Goal: Task Accomplishment & Management: Use online tool/utility

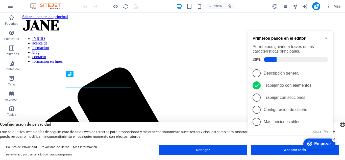
scroll to position [220, 0]
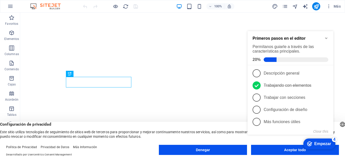
click at [326, 38] on icon "Minimize checklist" at bounding box center [327, 38] width 4 height 4
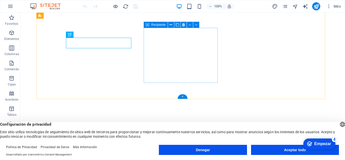
scroll to position [282, 0]
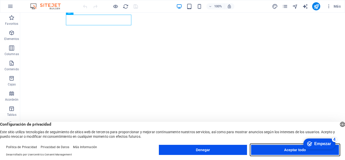
click at [298, 150] on font "Aceptar todo" at bounding box center [295, 150] width 22 height 4
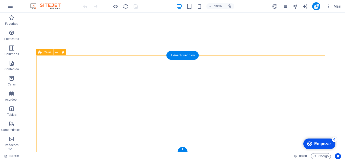
scroll to position [232, 0]
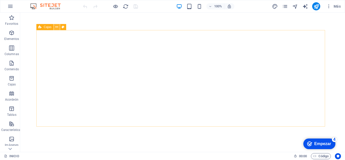
click at [57, 28] on icon at bounding box center [56, 27] width 3 height 5
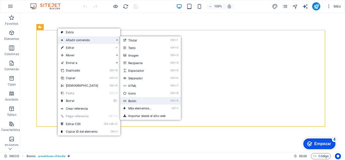
click at [138, 101] on link "Ctrl 9 Botón" at bounding box center [141, 101] width 42 height 8
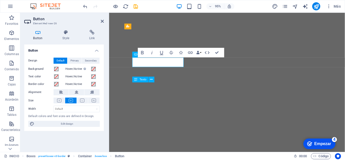
scroll to position [244, 0]
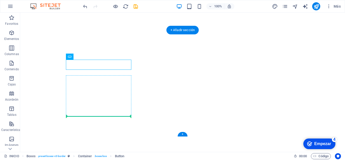
drag, startPoint x: 128, startPoint y: 65, endPoint x: 123, endPoint y: 111, distance: 46.0
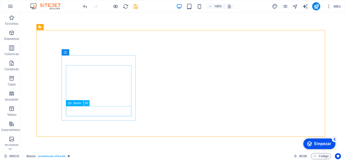
click at [87, 104] on icon at bounding box center [86, 103] width 3 height 5
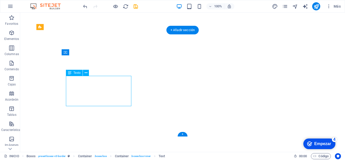
drag, startPoint x: 110, startPoint y: 88, endPoint x: 110, endPoint y: 76, distance: 12.4
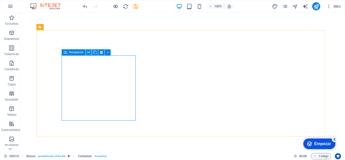
click at [88, 53] on icon at bounding box center [88, 52] width 3 height 5
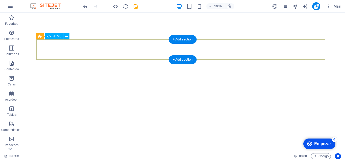
scroll to position [202, 0]
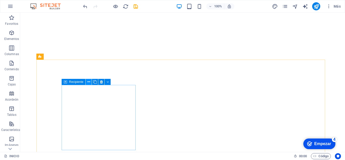
click at [87, 82] on icon at bounding box center [88, 81] width 3 height 5
click at [88, 82] on icon at bounding box center [88, 81] width 3 height 5
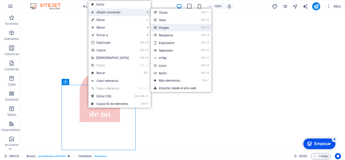
click at [169, 27] on link "Ctrl 3 Imagen" at bounding box center [172, 28] width 42 height 8
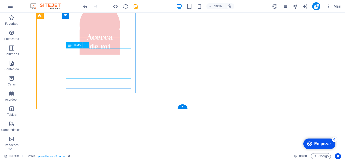
scroll to position [253, 0]
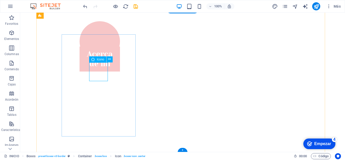
click at [110, 60] on icon at bounding box center [109, 59] width 3 height 5
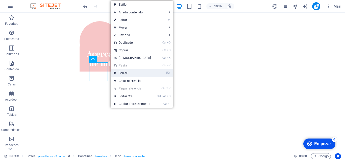
click at [127, 75] on link "⌦ Borrar" at bounding box center [132, 73] width 43 height 8
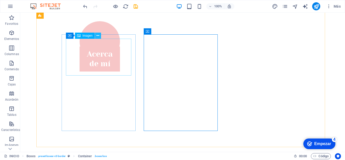
click at [99, 37] on icon at bounding box center [98, 35] width 3 height 5
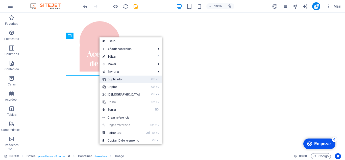
click at [129, 80] on link "Ctrl D Duplicado" at bounding box center [121, 80] width 43 height 8
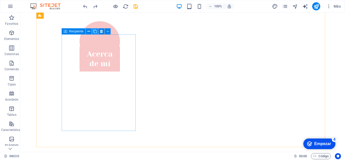
click at [95, 31] on icon at bounding box center [95, 31] width 4 height 5
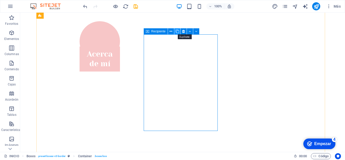
click at [178, 31] on icon at bounding box center [178, 31] width 4 height 5
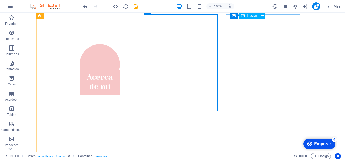
scroll to position [228, 0]
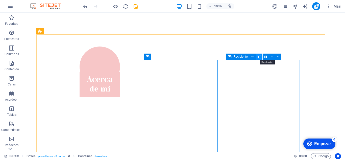
click at [261, 57] on icon at bounding box center [260, 56] width 4 height 5
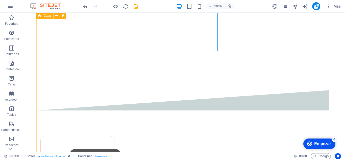
scroll to position [363, 0]
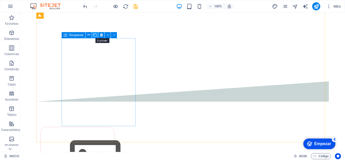
click at [95, 36] on icon at bounding box center [95, 34] width 4 height 5
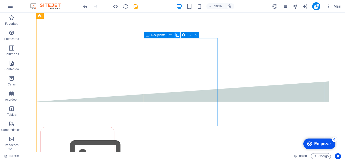
click at [177, 34] on icon at bounding box center [178, 34] width 4 height 5
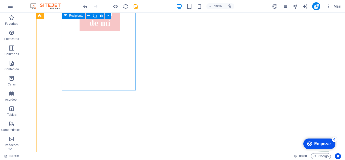
scroll to position [312, 0]
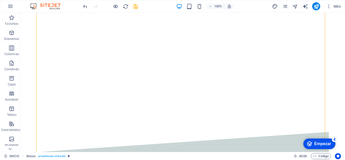
drag, startPoint x: 178, startPoint y: 57, endPoint x: 180, endPoint y: 66, distance: 9.6
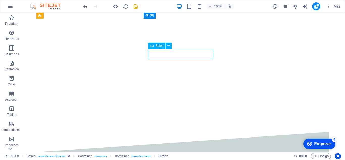
drag, startPoint x: 210, startPoint y: 50, endPoint x: 212, endPoint y: 59, distance: 8.8
drag, startPoint x: 209, startPoint y: 61, endPoint x: 207, endPoint y: 59, distance: 3.6
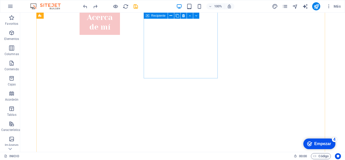
scroll to position [284, 0]
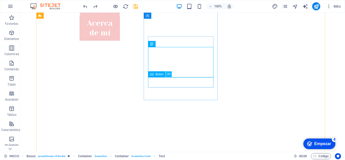
click at [169, 75] on icon at bounding box center [169, 74] width 3 height 5
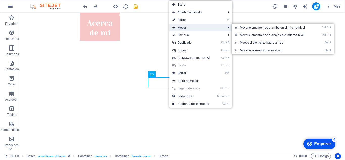
click at [185, 29] on font "Mover" at bounding box center [182, 28] width 9 height 4
click at [246, 34] on font "Mover elemento hacia abajo en el mismo nivel" at bounding box center [272, 35] width 65 height 4
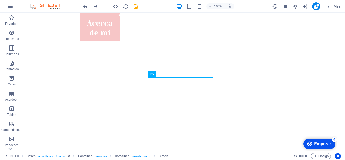
drag, startPoint x: 210, startPoint y: 83, endPoint x: 211, endPoint y: 89, distance: 6.0
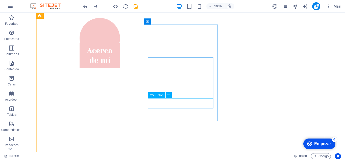
scroll to position [246, 0]
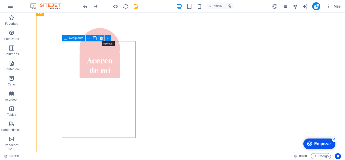
click at [101, 39] on icon at bounding box center [101, 38] width 3 height 5
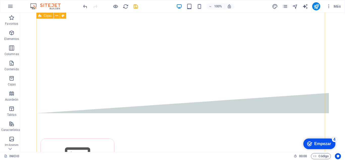
scroll to position [372, 0]
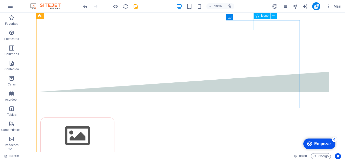
click at [266, 16] on font "Icono" at bounding box center [264, 16] width 7 height 4
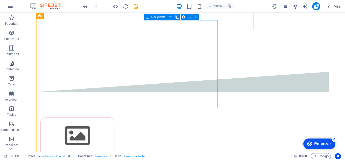
click at [156, 19] on font "Recipiente" at bounding box center [158, 17] width 14 height 4
click at [176, 16] on icon at bounding box center [178, 16] width 4 height 5
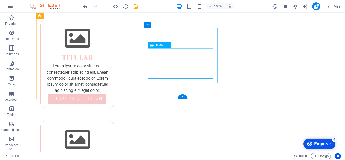
scroll to position [448, 0]
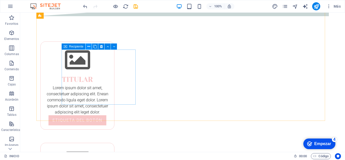
click at [88, 47] on icon at bounding box center [88, 46] width 3 height 5
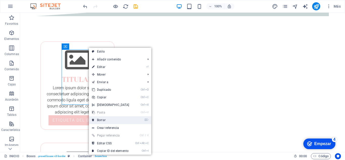
click at [109, 123] on link "⌦ Borrar" at bounding box center [110, 120] width 43 height 8
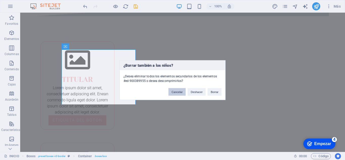
click at [182, 92] on font "Cancelar" at bounding box center [177, 91] width 11 height 3
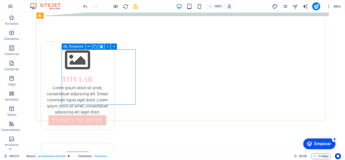
click at [101, 47] on icon at bounding box center [101, 46] width 3 height 5
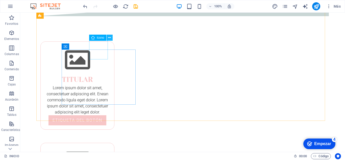
click at [109, 37] on icon at bounding box center [109, 37] width 3 height 5
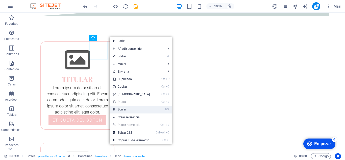
click at [126, 108] on font "Borrar" at bounding box center [122, 110] width 9 height 4
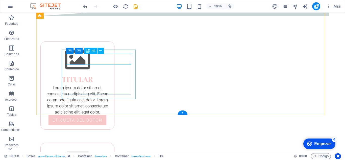
click at [86, 61] on icon at bounding box center [86, 61] width 3 height 5
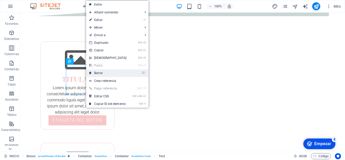
click at [101, 74] on font "Borrar" at bounding box center [98, 73] width 9 height 4
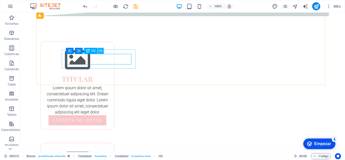
click at [102, 51] on icon at bounding box center [100, 50] width 3 height 5
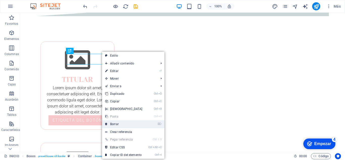
click at [118, 122] on link "⌦ Borrar" at bounding box center [123, 124] width 43 height 8
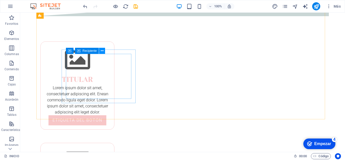
click at [104, 49] on button at bounding box center [102, 51] width 6 height 6
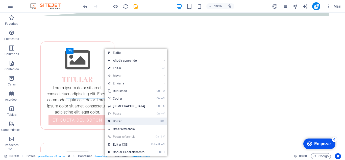
click at [119, 122] on font "Borrar" at bounding box center [117, 122] width 9 height 4
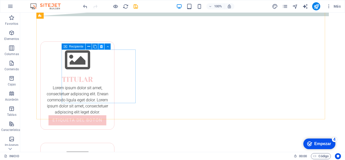
click at [102, 46] on icon at bounding box center [101, 46] width 3 height 5
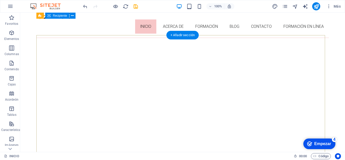
scroll to position [16, 0]
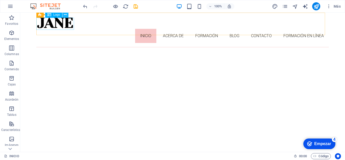
click at [65, 15] on icon at bounding box center [65, 14] width 3 height 5
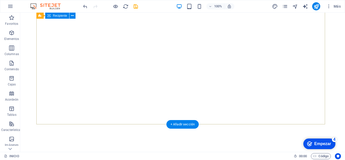
scroll to position [117, 0]
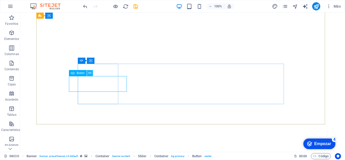
click at [88, 73] on icon at bounding box center [89, 73] width 3 height 5
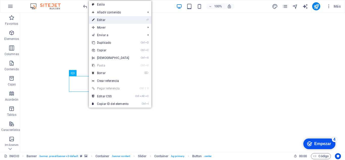
click at [107, 21] on link "⏎ Editar" at bounding box center [110, 20] width 43 height 8
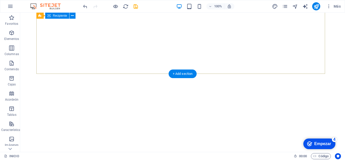
scroll to position [168, 0]
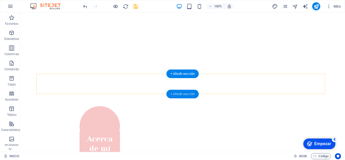
click at [172, 95] on font "+ Añadir sección" at bounding box center [183, 94] width 24 height 4
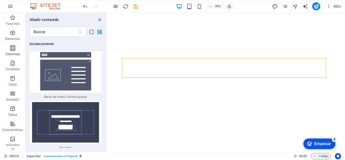
scroll to position [6468, 0]
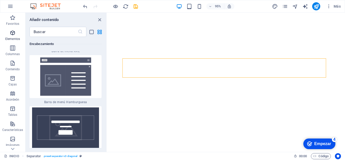
click at [10, 34] on icon "button" at bounding box center [13, 33] width 6 height 6
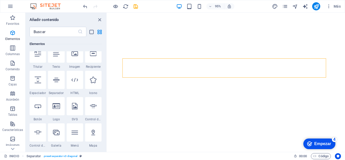
scroll to position [95, 0]
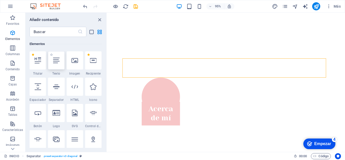
click at [59, 63] on icon at bounding box center [56, 60] width 7 height 7
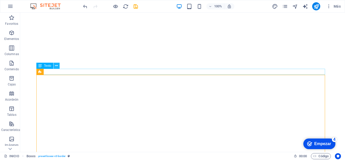
click at [57, 67] on icon at bounding box center [56, 65] width 3 height 5
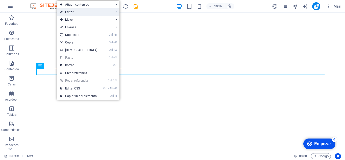
click at [74, 14] on link "⏎ Editar" at bounding box center [78, 12] width 43 height 8
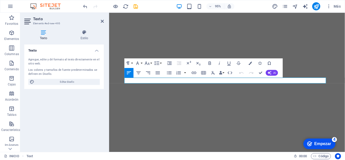
click at [139, 74] on icon "button" at bounding box center [139, 72] width 4 height 3
click at [140, 63] on icon "button" at bounding box center [138, 63] width 6 height 6
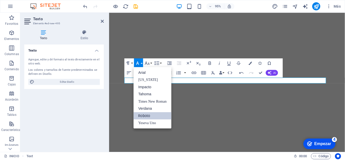
scroll to position [0, 0]
click at [152, 64] on button "Tamaño de fuente" at bounding box center [148, 63] width 9 height 10
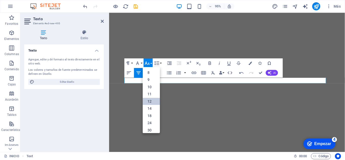
click at [152, 101] on link "12" at bounding box center [151, 101] width 17 height 7
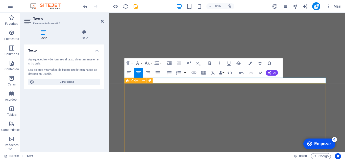
drag, startPoint x: 187, startPoint y: 82, endPoint x: 283, endPoint y: 91, distance: 96.4
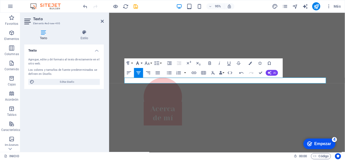
click at [143, 63] on button "Familia de fuentes" at bounding box center [138, 63] width 9 height 10
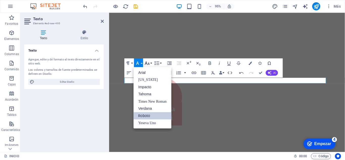
click at [147, 63] on icon "button" at bounding box center [148, 63] width 6 height 6
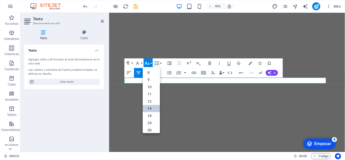
click at [151, 106] on font "14" at bounding box center [150, 108] width 4 height 4
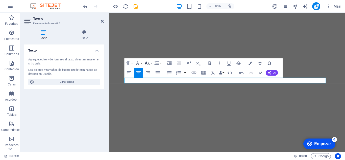
click at [150, 63] on icon "button" at bounding box center [148, 63] width 6 height 6
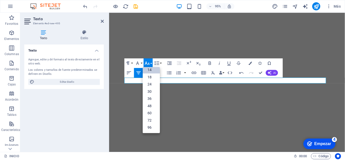
scroll to position [41, 0]
click at [150, 99] on font "36" at bounding box center [150, 99] width 4 height 4
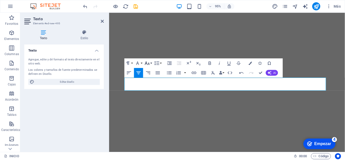
click at [151, 63] on button "Tamaño de fuente" at bounding box center [148, 63] width 9 height 10
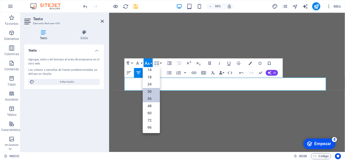
click at [153, 92] on link "30" at bounding box center [151, 91] width 17 height 7
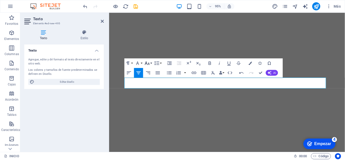
click at [151, 64] on button "Tamaño de fuente" at bounding box center [148, 63] width 9 height 10
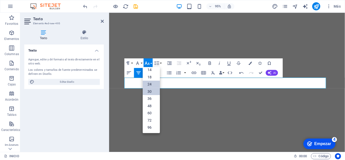
click at [151, 84] on font "24" at bounding box center [150, 84] width 4 height 4
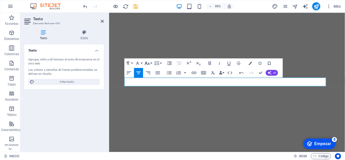
click at [151, 63] on button "Tamaño de fuente" at bounding box center [148, 63] width 9 height 10
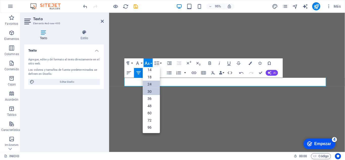
click at [151, 90] on font "30" at bounding box center [150, 91] width 4 height 4
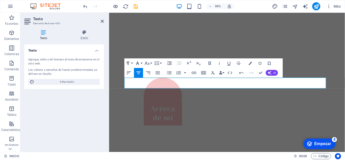
click at [140, 64] on icon "button" at bounding box center [138, 63] width 6 height 6
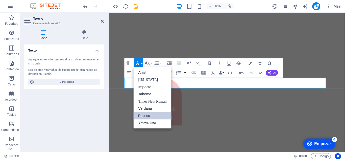
scroll to position [0, 0]
click at [144, 85] on font "Impacto" at bounding box center [145, 87] width 13 height 4
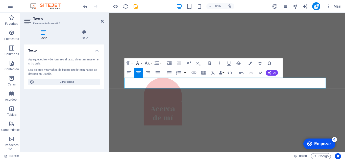
click at [141, 63] on button "Familia de fuentes" at bounding box center [138, 63] width 9 height 10
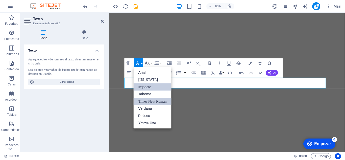
click at [149, 101] on font "Times New Roman" at bounding box center [153, 101] width 28 height 4
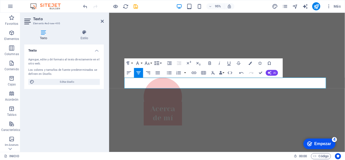
click at [160, 63] on button "Altura de línea" at bounding box center [157, 63] width 9 height 10
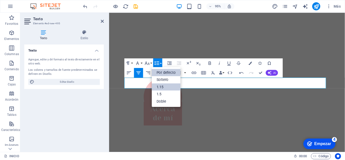
click at [166, 86] on link "1.15" at bounding box center [166, 86] width 29 height 7
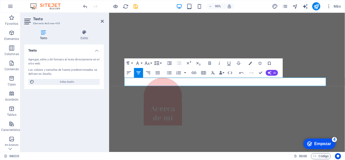
click at [161, 63] on button "Altura de línea" at bounding box center [157, 63] width 9 height 10
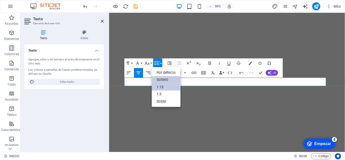
click at [166, 78] on font "Soltero" at bounding box center [163, 80] width 12 height 4
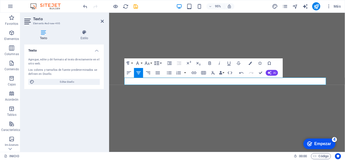
click at [161, 62] on button "Altura de línea" at bounding box center [157, 63] width 9 height 10
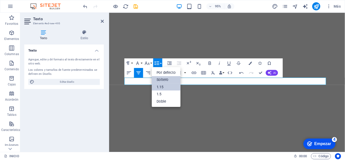
click at [165, 88] on link "1.15" at bounding box center [166, 86] width 29 height 7
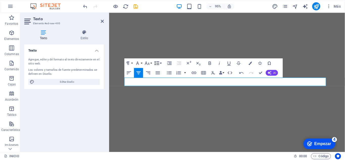
click at [160, 63] on button "Altura de línea" at bounding box center [157, 63] width 9 height 10
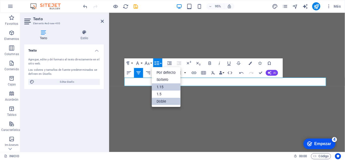
click at [166, 101] on font "Doble" at bounding box center [162, 101] width 10 height 4
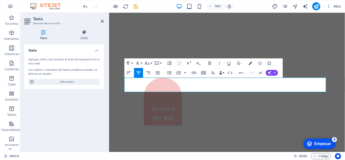
click at [250, 63] on icon "button" at bounding box center [250, 62] width 3 height 3
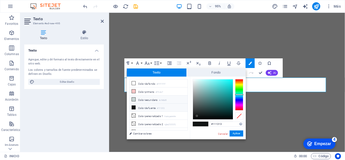
drag, startPoint x: 146, startPoint y: 99, endPoint x: 150, endPoint y: 96, distance: 5.4
click at [146, 99] on font "Color secundario" at bounding box center [147, 100] width 19 height 3
type input "#c9d6d5"
click at [237, 133] on font "Aplicar" at bounding box center [237, 133] width 8 height 3
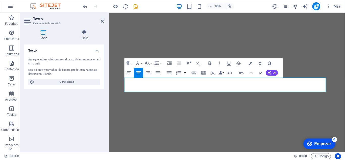
drag, startPoint x: 152, startPoint y: 87, endPoint x: 323, endPoint y: 95, distance: 171.1
click at [250, 63] on icon "button" at bounding box center [250, 62] width 3 height 3
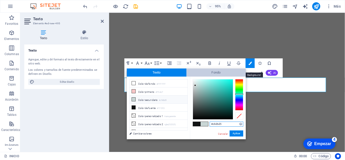
click at [209, 73] on span "Fondo" at bounding box center [217, 73] width 60 height 8
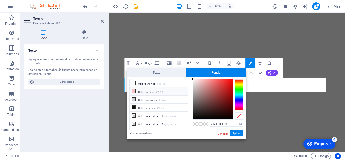
click at [151, 92] on font "Color primario" at bounding box center [146, 92] width 16 height 3
click at [141, 91] on font "Color primario" at bounding box center [146, 92] width 16 height 3
click at [237, 134] on font "Aplicar" at bounding box center [237, 133] width 8 height 3
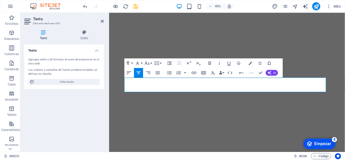
drag, startPoint x: 312, startPoint y: 89, endPoint x: 147, endPoint y: 91, distance: 165.1
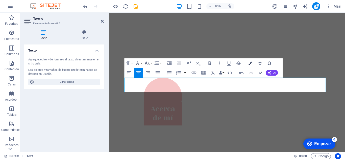
click at [250, 64] on icon "button" at bounding box center [250, 62] width 3 height 3
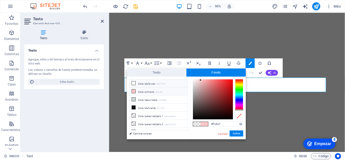
click at [148, 85] on font "Color de fondo" at bounding box center [146, 83] width 17 height 3
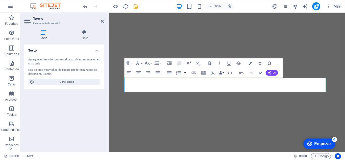
drag, startPoint x: 312, startPoint y: 89, endPoint x: 135, endPoint y: 91, distance: 177.7
click at [250, 63] on icon "button" at bounding box center [250, 62] width 3 height 3
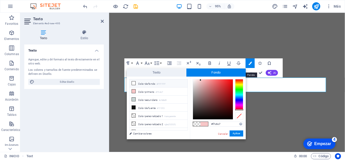
click at [212, 73] on font "Fondo" at bounding box center [216, 73] width 9 height 4
click at [134, 83] on icon at bounding box center [134, 83] width 4 height 4
type input "rgba(255, 255, 255, 0)"
click at [139, 84] on font "Color de fondo" at bounding box center [146, 83] width 17 height 3
click at [172, 84] on li "Color de fondo #FFFFFF" at bounding box center [159, 83] width 58 height 8
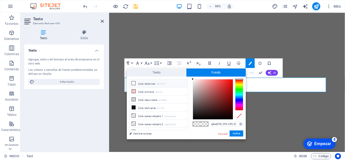
click at [172, 84] on li "Color de fondo #FFFFFF" at bounding box center [159, 83] width 58 height 8
click at [134, 82] on icon at bounding box center [134, 83] width 4 height 4
drag, startPoint x: 134, startPoint y: 126, endPoint x: 235, endPoint y: 132, distance: 101.8
click at [235, 132] on font "Aplicar" at bounding box center [237, 133] width 8 height 3
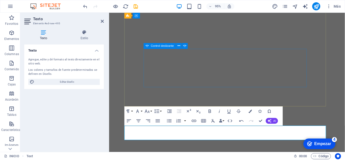
scroll to position [143, 0]
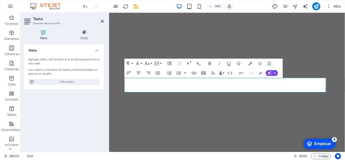
scroll to position [193, 0]
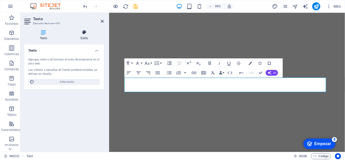
click at [83, 38] on font "Estilo" at bounding box center [85, 38] width 8 height 4
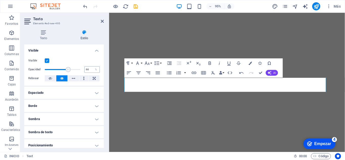
type input "100"
drag, startPoint x: 79, startPoint y: 69, endPoint x: 91, endPoint y: 69, distance: 12.7
click at [91, 69] on div "Opacidad 100 %" at bounding box center [64, 70] width 72 height 8
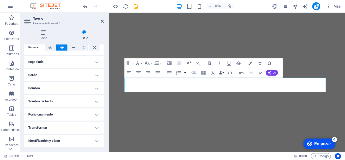
scroll to position [6, 0]
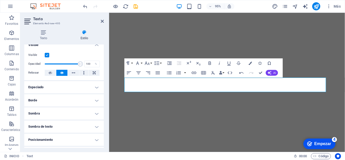
click at [77, 96] on h4 "Borde" at bounding box center [64, 100] width 80 height 12
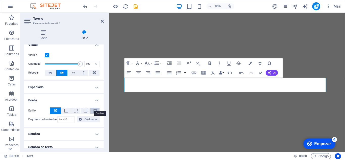
click at [95, 110] on span at bounding box center [95, 111] width 4 height 4
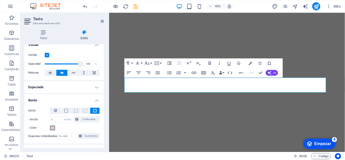
click at [53, 130] on span at bounding box center [53, 128] width 4 height 4
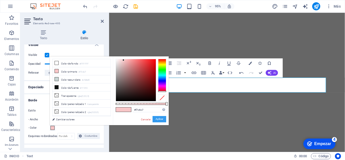
click at [156, 119] on font "Aplicar" at bounding box center [160, 119] width 8 height 3
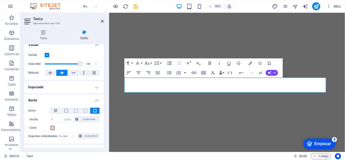
click at [46, 33] on icon at bounding box center [43, 32] width 39 height 5
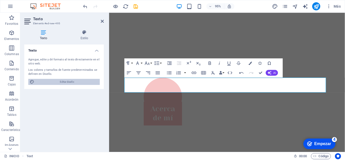
click at [71, 82] on font "Editar diseño" at bounding box center [67, 81] width 14 height 3
select select "px"
select select "300"
select select "px"
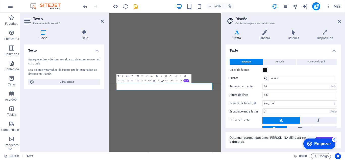
click at [340, 23] on link at bounding box center [339, 21] width 3 height 4
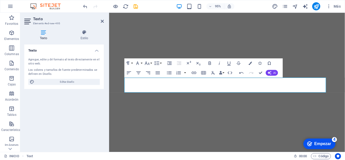
drag, startPoint x: 174, startPoint y: 90, endPoint x: 194, endPoint y: 86, distance: 20.4
click at [141, 63] on button "Familia de fuentes" at bounding box center [138, 63] width 9 height 10
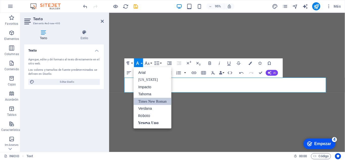
scroll to position [0, 0]
click at [165, 101] on font "Times New Roman" at bounding box center [153, 101] width 28 height 4
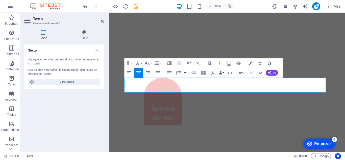
click at [101, 20] on icon at bounding box center [102, 21] width 3 height 4
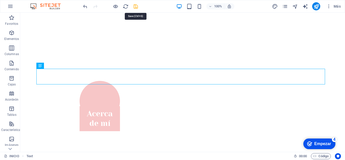
click at [136, 8] on icon "ahorrar" at bounding box center [136, 7] width 6 height 6
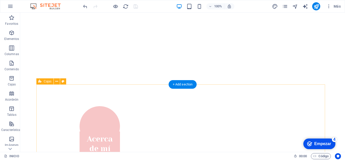
scroll to position [193, 0]
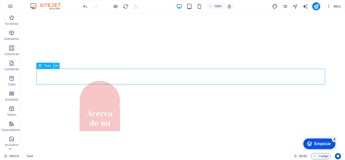
click at [57, 65] on icon at bounding box center [56, 65] width 3 height 5
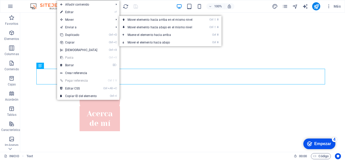
click at [73, 12] on font "Editar" at bounding box center [69, 12] width 8 height 4
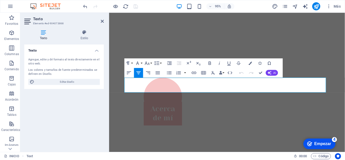
drag, startPoint x: 333, startPoint y: 115, endPoint x: 349, endPoint y: 113, distance: 15.9
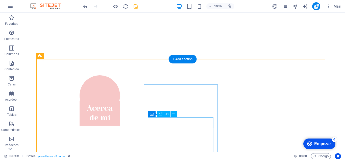
scroll to position [218, 0]
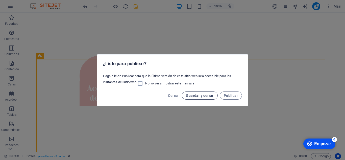
click at [192, 96] on font "Guardar y cerrar" at bounding box center [200, 96] width 28 height 4
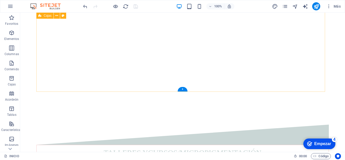
scroll to position [421, 0]
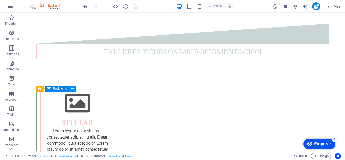
click at [74, 88] on icon at bounding box center [72, 88] width 3 height 5
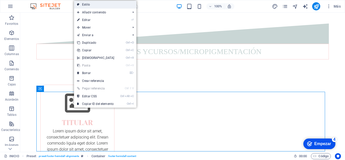
click at [90, 6] on link "Estilo" at bounding box center [105, 5] width 62 height 8
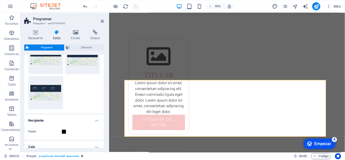
scroll to position [0, 0]
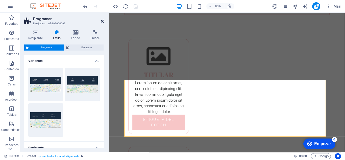
click at [102, 21] on icon at bounding box center [102, 21] width 3 height 4
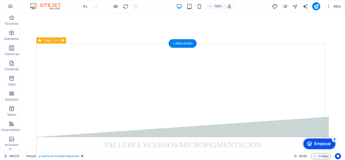
scroll to position [234, 0]
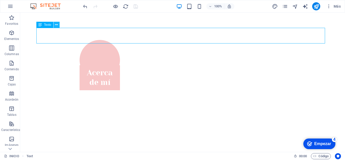
click at [58, 24] on icon at bounding box center [56, 24] width 3 height 5
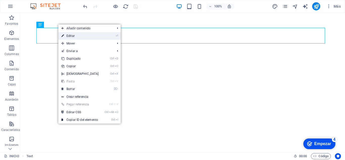
click at [83, 38] on link "⏎ Editar" at bounding box center [79, 36] width 43 height 8
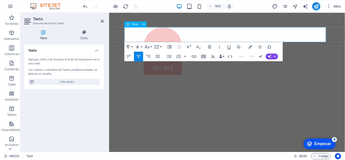
click at [103, 20] on icon at bounding box center [102, 21] width 3 height 4
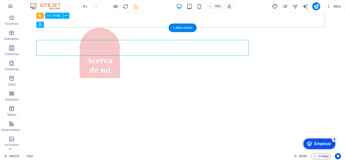
scroll to position [234, 0]
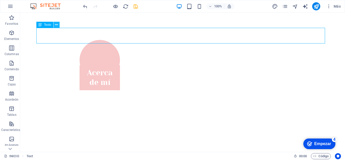
click at [58, 24] on icon at bounding box center [56, 24] width 3 height 5
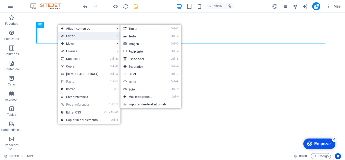
click at [80, 37] on link "⏎ Editar" at bounding box center [79, 36] width 43 height 8
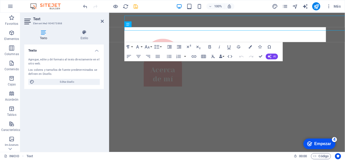
scroll to position [246, 0]
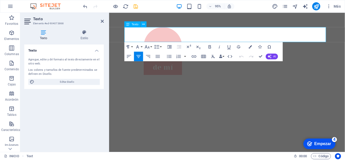
click at [135, 7] on icon "ahorrar" at bounding box center [136, 7] width 6 height 6
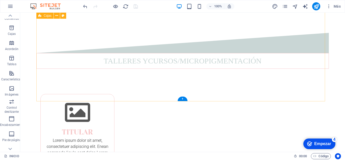
scroll to position [411, 0]
click at [182, 98] on font "+" at bounding box center [183, 99] width 2 height 4
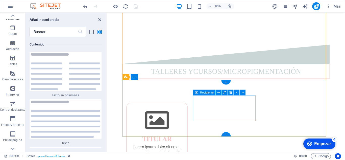
scroll to position [465, 0]
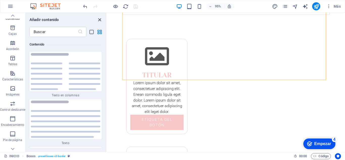
click at [99, 20] on icon "cerrar panel" at bounding box center [100, 20] width 6 height 6
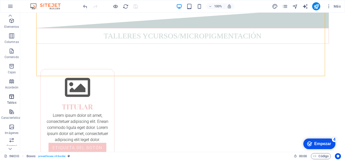
scroll to position [0, 0]
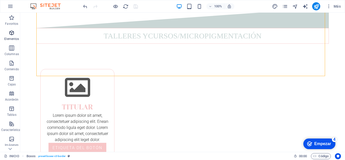
click at [13, 35] on icon "button" at bounding box center [12, 33] width 6 height 6
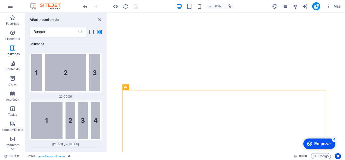
scroll to position [955, 0]
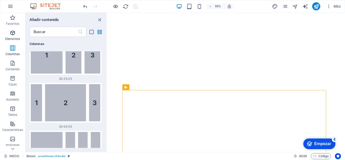
click at [11, 33] on icon "button" at bounding box center [13, 33] width 6 height 6
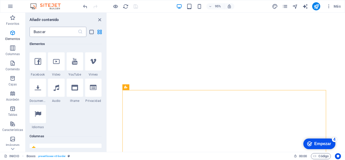
scroll to position [196, 0]
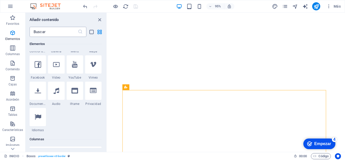
click at [69, 30] on input "text" at bounding box center [54, 32] width 48 height 10
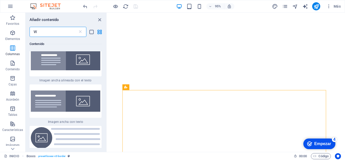
scroll to position [0, 0]
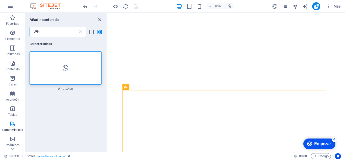
type input "WHA"
click at [66, 69] on icon at bounding box center [66, 68] width 6 height 7
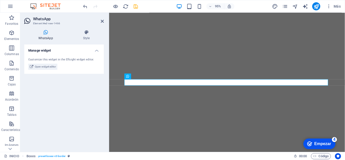
scroll to position [466, 0]
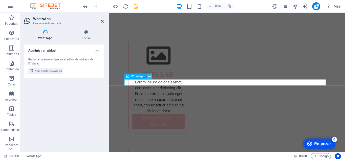
click at [149, 77] on icon at bounding box center [149, 76] width 3 height 5
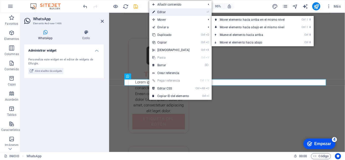
click at [176, 12] on link "⏎ Editar" at bounding box center [170, 12] width 43 height 8
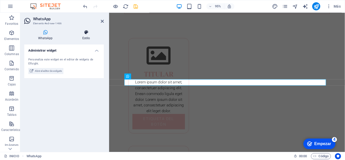
click at [86, 35] on h4 "Estilo" at bounding box center [86, 35] width 35 height 11
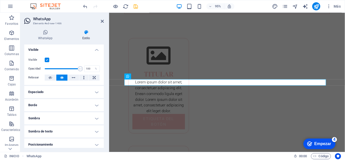
scroll to position [0, 0]
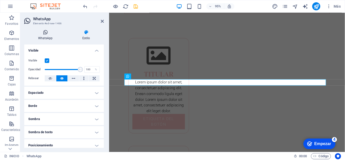
click at [44, 39] on font "WhatsApp" at bounding box center [45, 38] width 15 height 4
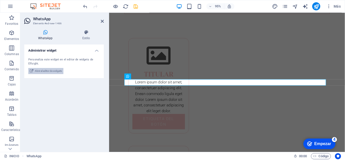
click at [42, 72] on font "Abrir el editor de widgets" at bounding box center [48, 71] width 27 height 3
click at [35, 71] on button "Abrir el editor de widgets" at bounding box center [45, 71] width 35 height 6
click at [32, 71] on icon at bounding box center [32, 71] width 4 height 6
click at [51, 51] on font "Administrar widget" at bounding box center [42, 51] width 28 height 4
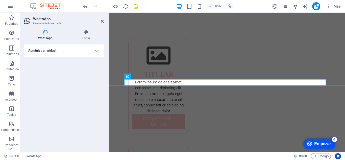
click at [54, 52] on font "Administrar widget" at bounding box center [42, 51] width 28 height 4
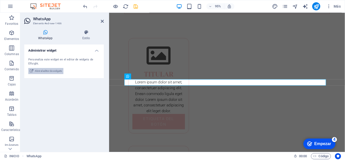
click at [35, 72] on font "Abrir el editor de widgets" at bounding box center [48, 71] width 27 height 3
click at [128, 76] on icon at bounding box center [127, 76] width 3 height 6
click at [149, 76] on icon at bounding box center [149, 76] width 3 height 5
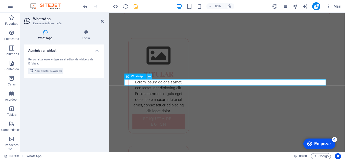
click at [151, 76] on icon at bounding box center [149, 76] width 3 height 5
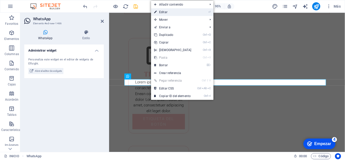
click at [176, 13] on link "⏎ Editar" at bounding box center [172, 12] width 43 height 8
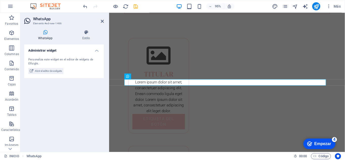
click at [45, 31] on icon at bounding box center [45, 32] width 42 height 5
click at [50, 72] on font "Abrir el editor de widgets" at bounding box center [48, 71] width 27 height 3
click at [98, 51] on h4 "Administrar widget" at bounding box center [64, 48] width 80 height 9
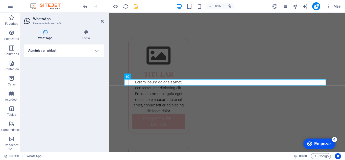
click at [40, 51] on font "Administrar widget" at bounding box center [42, 51] width 28 height 4
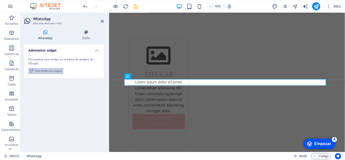
click at [42, 71] on font "Abrir el editor de widgets" at bounding box center [48, 71] width 27 height 3
click at [34, 72] on button "Abrir el editor de widgets" at bounding box center [45, 71] width 35 height 6
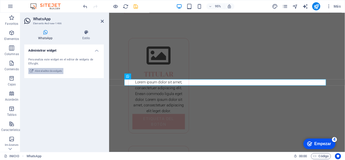
click at [34, 71] on button "Abrir el editor de widgets" at bounding box center [45, 71] width 35 height 6
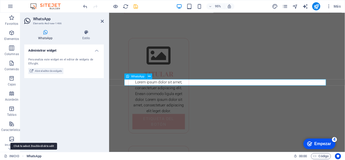
click at [36, 156] on span "WhatsApp" at bounding box center [34, 156] width 15 height 6
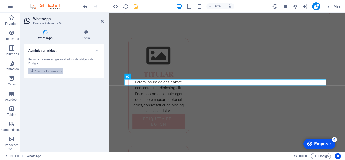
click at [31, 70] on icon at bounding box center [32, 71] width 4 height 6
click at [102, 21] on icon at bounding box center [102, 21] width 3 height 4
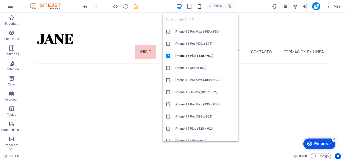
click at [200, 8] on icon "button" at bounding box center [200, 7] width 6 height 6
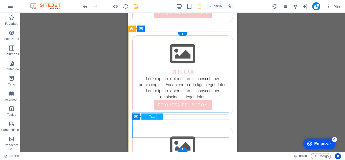
scroll to position [710, 0]
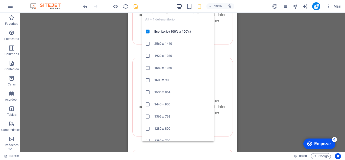
click at [181, 9] on icon "button" at bounding box center [179, 7] width 6 height 6
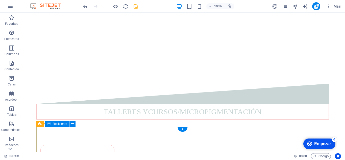
scroll to position [386, 0]
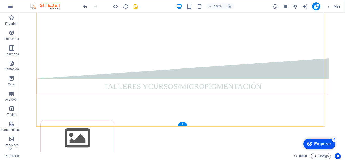
click at [182, 124] on font "+" at bounding box center [183, 124] width 2 height 4
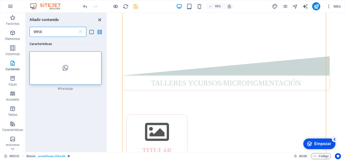
click at [100, 19] on icon "cerrar panel" at bounding box center [100, 20] width 6 height 6
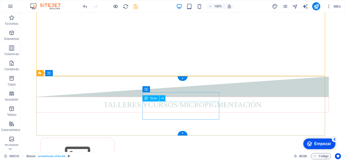
scroll to position [436, 0]
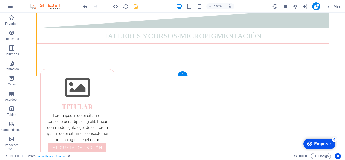
click at [181, 73] on div "+" at bounding box center [183, 73] width 10 height 5
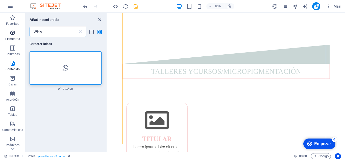
click at [15, 33] on icon "button" at bounding box center [13, 33] width 6 height 6
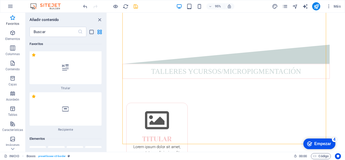
scroll to position [0, 0]
click at [11, 34] on icon "button" at bounding box center [13, 33] width 6 height 6
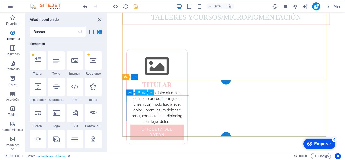
scroll to position [465, 0]
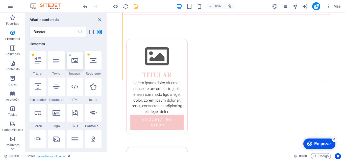
click at [77, 60] on icon at bounding box center [75, 60] width 7 height 7
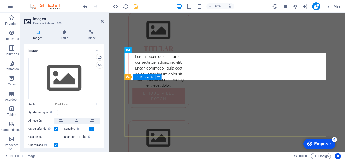
scroll to position [494, 0]
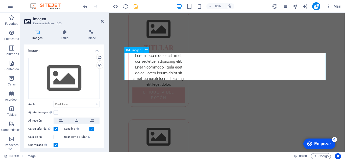
click at [146, 50] on icon at bounding box center [146, 49] width 3 height 5
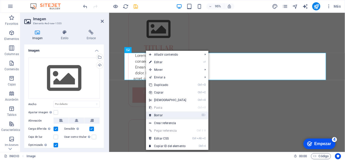
click at [160, 115] on font "Borrar" at bounding box center [158, 116] width 9 height 4
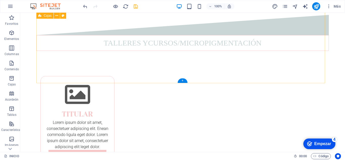
scroll to position [436, 0]
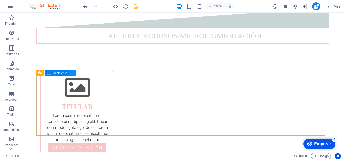
click at [71, 74] on icon at bounding box center [72, 73] width 3 height 5
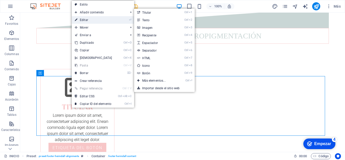
click at [114, 19] on link "⏎ Editar" at bounding box center [93, 20] width 43 height 8
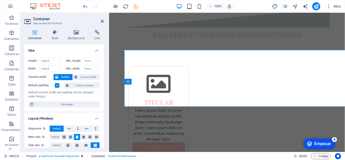
scroll to position [461, 0]
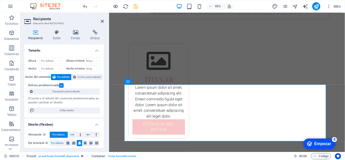
click at [102, 21] on icon at bounding box center [102, 21] width 3 height 4
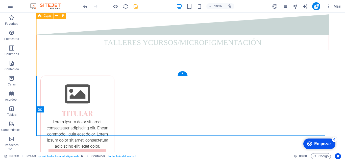
scroll to position [436, 0]
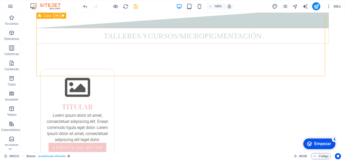
click at [57, 17] on icon at bounding box center [56, 15] width 3 height 5
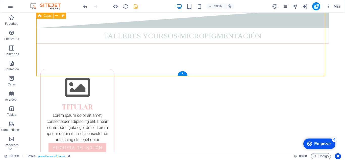
click at [14, 78] on icon "button" at bounding box center [12, 78] width 6 height 6
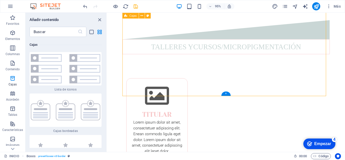
scroll to position [448, 0]
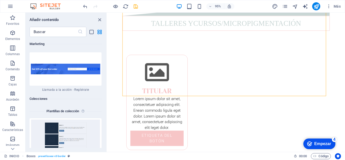
scroll to position [9150, 0]
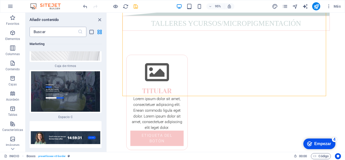
click at [37, 34] on input "text" at bounding box center [54, 32] width 48 height 10
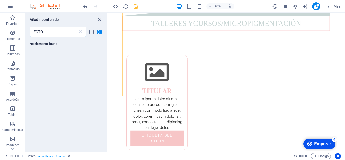
scroll to position [0, 0]
type input "FOTOY TEXTO"
drag, startPoint x: 97, startPoint y: 20, endPoint x: 77, endPoint y: 9, distance: 22.3
click at [97, 20] on icon "cerrar panel" at bounding box center [100, 20] width 6 height 6
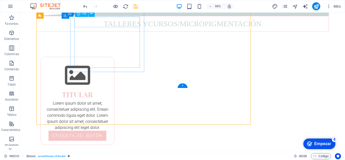
scroll to position [424, 0]
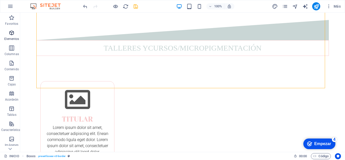
click at [12, 37] on span "Elementos" at bounding box center [12, 36] width 24 height 12
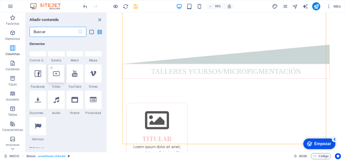
scroll to position [171, 0]
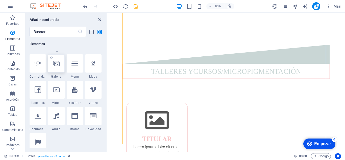
click at [58, 70] on div at bounding box center [56, 63] width 16 height 18
select select "4"
select select "%"
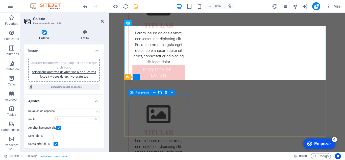
scroll to position [522, 0]
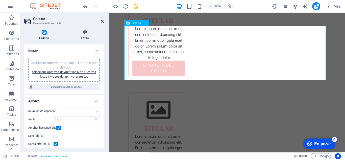
click at [145, 22] on icon at bounding box center [146, 22] width 3 height 5
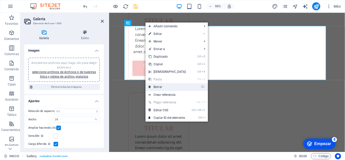
click at [165, 90] on link "⌦ Borrar" at bounding box center [167, 87] width 43 height 8
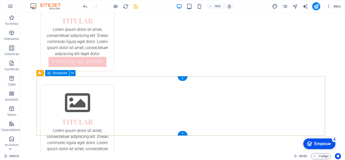
scroll to position [436, 0]
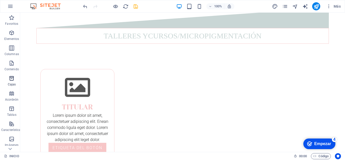
click at [10, 78] on icon "button" at bounding box center [12, 78] width 6 height 6
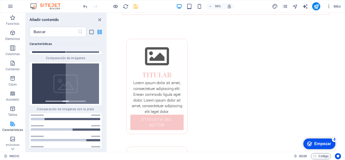
scroll to position [4125, 0]
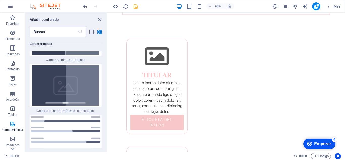
click at [53, 89] on img at bounding box center [66, 85] width 70 height 40
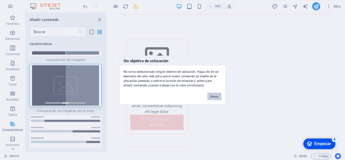
click at [216, 97] on font "Bueno" at bounding box center [215, 96] width 8 height 3
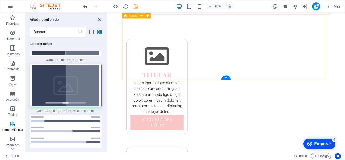
click at [227, 77] on font "+" at bounding box center [227, 78] width 2 height 4
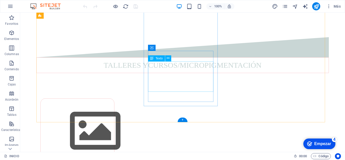
scroll to position [453, 0]
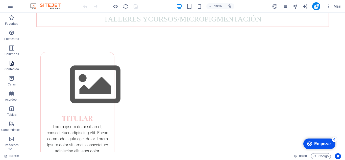
click at [13, 65] on icon "button" at bounding box center [12, 63] width 6 height 6
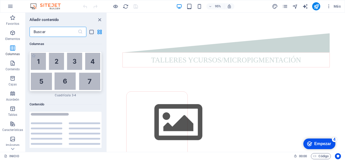
scroll to position [1643, 0]
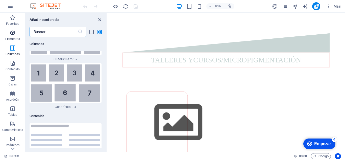
click at [11, 35] on icon "button" at bounding box center [13, 33] width 6 height 6
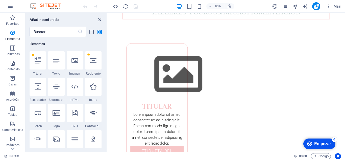
scroll to position [470, 0]
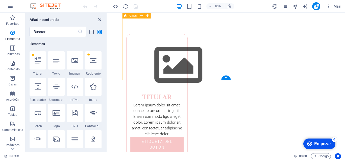
click at [226, 77] on font "+" at bounding box center [227, 78] width 2 height 4
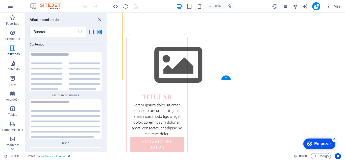
scroll to position [1715, 0]
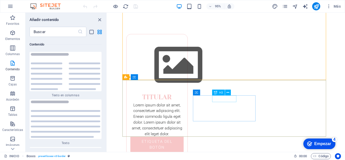
drag, startPoint x: 225, startPoint y: 83, endPoint x: 125, endPoint y: 87, distance: 100.2
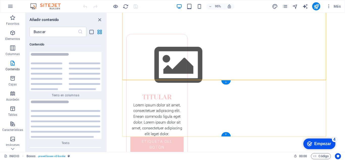
click at [226, 82] on div "+" at bounding box center [225, 82] width 9 height 4
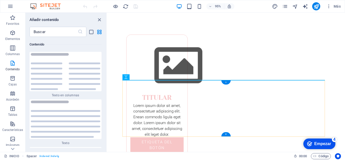
scroll to position [470, 0]
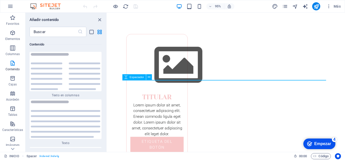
click at [126, 78] on icon at bounding box center [125, 77] width 3 height 6
click at [149, 77] on icon at bounding box center [149, 77] width 3 height 5
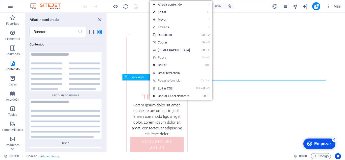
click at [126, 77] on icon at bounding box center [125, 77] width 3 height 6
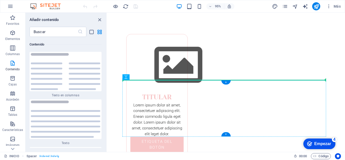
drag, startPoint x: 236, startPoint y: 91, endPoint x: 132, endPoint y: 92, distance: 103.9
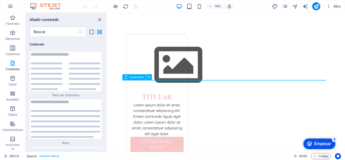
click at [128, 76] on icon at bounding box center [125, 77] width 3 height 6
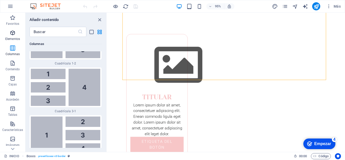
click at [13, 38] on font "Elementos" at bounding box center [12, 39] width 15 height 4
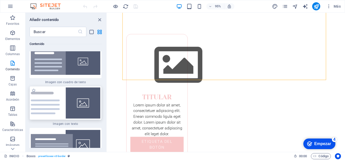
scroll to position [1814, 0]
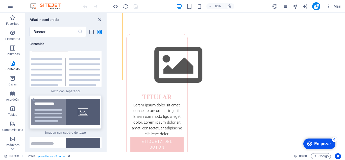
click at [73, 117] on img at bounding box center [66, 112] width 70 height 27
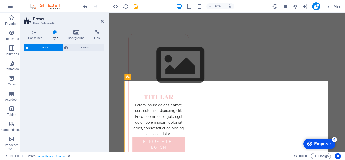
select select "rem"
select select "px"
select select "preset-text-with-image-v4-boxed"
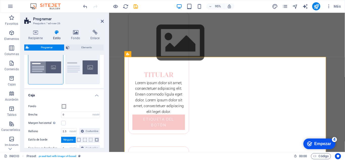
scroll to position [25, 0]
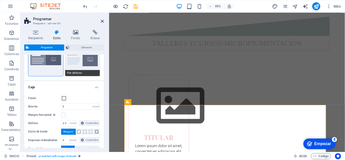
scroll to position [443, 0]
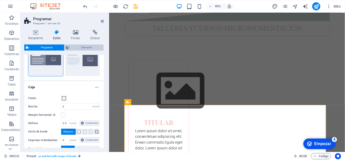
click at [81, 46] on span "Elemento" at bounding box center [86, 47] width 31 height 6
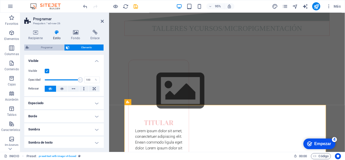
click at [47, 47] on font "Programar" at bounding box center [47, 47] width 12 height 3
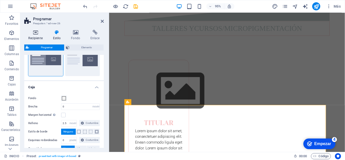
click at [38, 36] on h4 "Recipiente" at bounding box center [36, 35] width 25 height 11
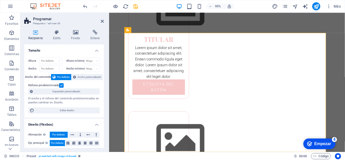
scroll to position [519, 0]
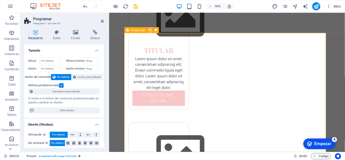
click at [149, 31] on icon at bounding box center [150, 29] width 3 height 5
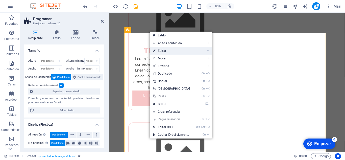
click at [164, 51] on font "Editar" at bounding box center [162, 51] width 8 height 4
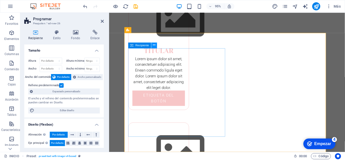
click at [154, 44] on icon at bounding box center [154, 45] width 3 height 5
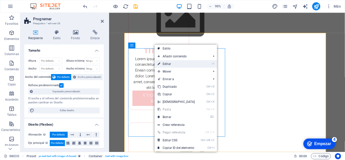
click at [178, 66] on link "⏎ Editar" at bounding box center [176, 64] width 43 height 8
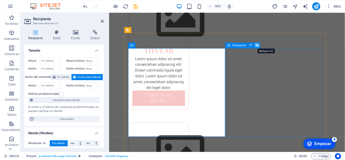
click at [256, 46] on icon at bounding box center [258, 45] width 4 height 5
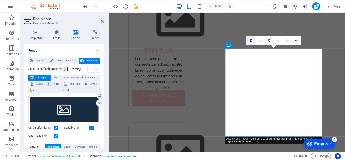
click at [251, 41] on icon at bounding box center [251, 40] width 3 height 3
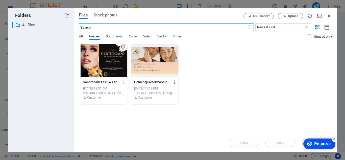
scroll to position [521, 0]
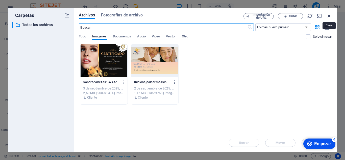
click at [331, 15] on icon "button" at bounding box center [330, 16] width 6 height 6
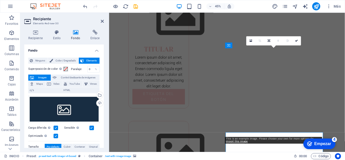
scroll to position [519, 0]
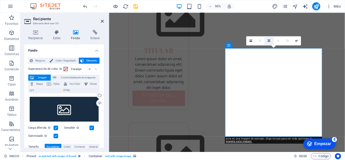
click at [270, 40] on icon at bounding box center [269, 40] width 3 height 3
click at [260, 40] on icon at bounding box center [260, 40] width 2 height 3
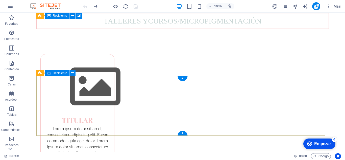
scroll to position [453, 0]
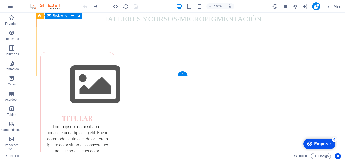
click at [181, 73] on div "+" at bounding box center [183, 73] width 10 height 5
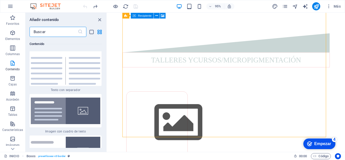
scroll to position [1816, 0]
click at [100, 31] on icon "vista de cuadrícula" at bounding box center [100, 32] width 6 height 6
click at [98, 32] on icon "vista de cuadrícula" at bounding box center [100, 32] width 6 height 6
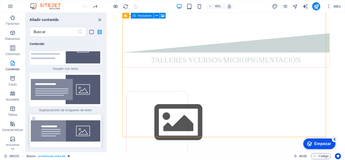
scroll to position [1892, 0]
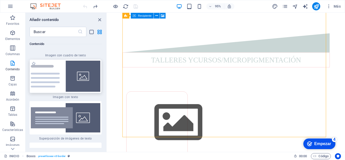
click at [65, 74] on img at bounding box center [66, 76] width 70 height 31
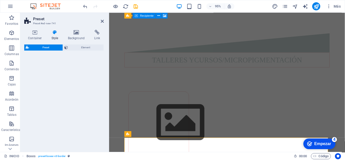
select select "rem"
select select "px"
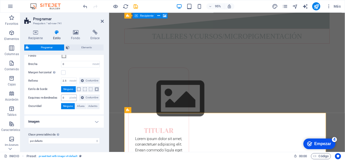
scroll to position [80, 0]
click at [94, 121] on h4 "Imagen" at bounding box center [64, 122] width 80 height 12
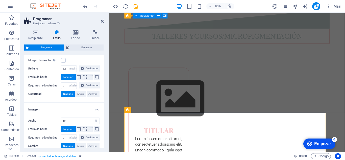
scroll to position [105, 0]
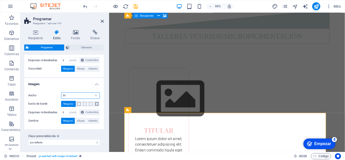
click at [77, 99] on input "50" at bounding box center [80, 96] width 38 height 6
click at [70, 99] on input "50" at bounding box center [80, 96] width 38 height 6
type input "5"
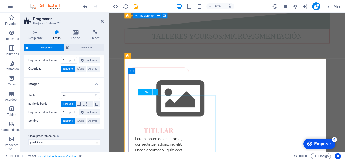
scroll to position [511, 0]
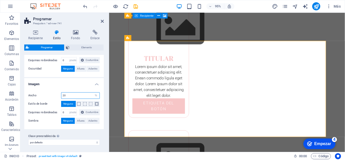
click at [68, 99] on input "20" at bounding box center [80, 96] width 38 height 6
type input "2"
type input "30"
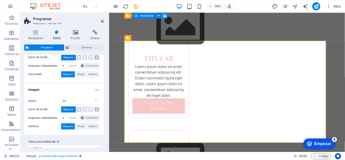
scroll to position [125, 0]
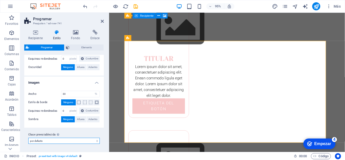
click at [95, 141] on select "por defecto en caja Agregar clase preestablecida" at bounding box center [64, 141] width 72 height 6
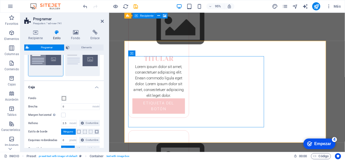
scroll to position [51, 0]
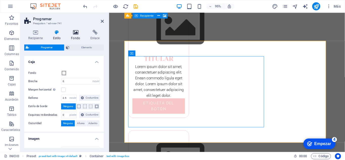
click at [74, 34] on icon at bounding box center [75, 32] width 17 height 5
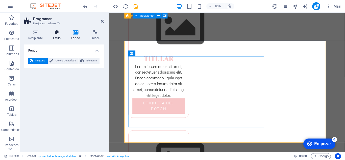
click at [54, 36] on h4 "Estilo" at bounding box center [58, 35] width 18 height 11
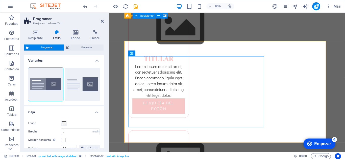
scroll to position [0, 0]
click at [74, 49] on span "Elemento" at bounding box center [86, 47] width 31 height 6
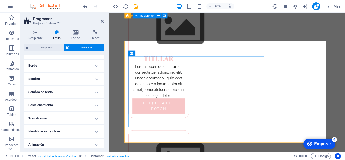
scroll to position [66, 0]
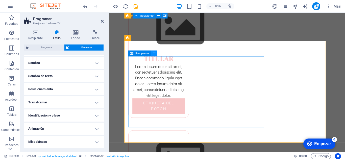
click at [153, 54] on icon at bounding box center [154, 53] width 3 height 5
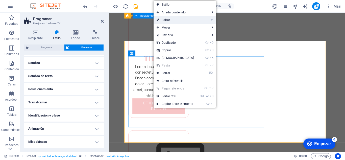
click at [177, 20] on link "⏎ Editar" at bounding box center [175, 20] width 43 height 8
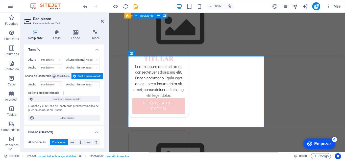
scroll to position [0, 0]
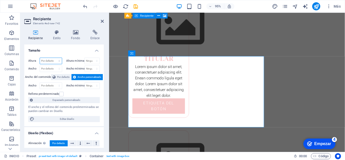
click at [59, 60] on select "Por defecto píxeles movimiento rápido del ojo % vh Volkswagen" at bounding box center [51, 61] width 22 height 6
click at [87, 62] on select "Ninguno píxeles movimiento rápido del ojo % vh Volkswagen" at bounding box center [92, 61] width 15 height 6
select select "px"
click at [92, 58] on select "Ninguno píxeles movimiento rápido del ojo % vh Volkswagen" at bounding box center [92, 61] width 15 height 6
type input "0"
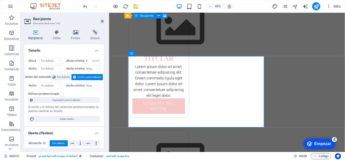
click at [82, 76] on font "Ancho personalizado" at bounding box center [90, 77] width 24 height 3
click at [81, 78] on font "Ancho personalizado" at bounding box center [90, 77] width 24 height 3
click at [70, 119] on font "Editar diseño" at bounding box center [67, 119] width 14 height 3
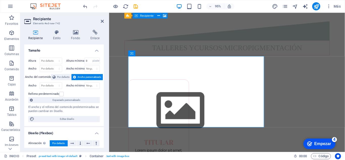
select select "px"
select select "300"
select select "px"
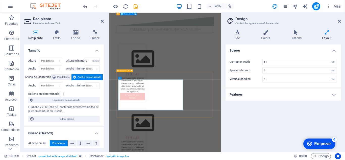
scroll to position [496, 0]
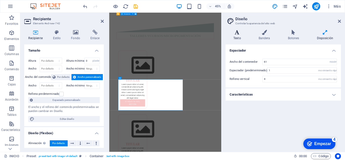
click at [237, 35] on h4 "Texto" at bounding box center [238, 35] width 25 height 11
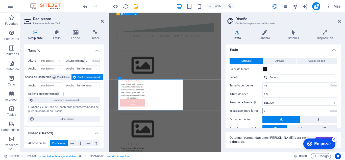
scroll to position [0, 0]
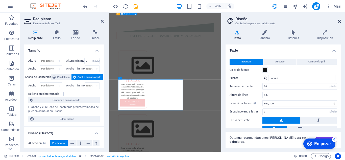
click at [338, 21] on icon at bounding box center [339, 21] width 3 height 4
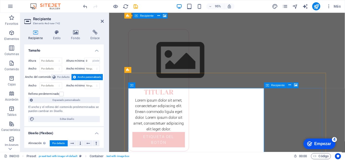
scroll to position [501, 0]
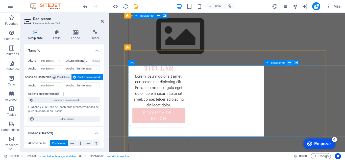
click at [290, 62] on icon at bounding box center [290, 62] width 3 height 5
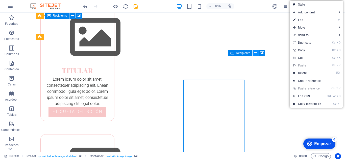
scroll to position [489, 0]
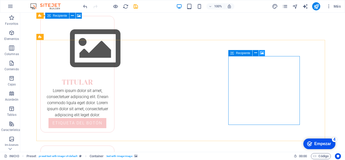
click at [261, 52] on icon at bounding box center [262, 52] width 4 height 5
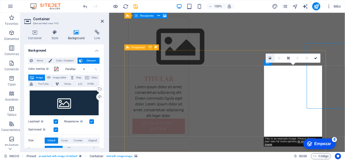
scroll to position [501, 0]
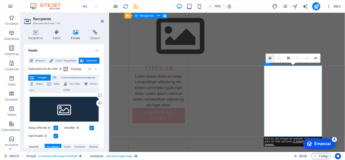
click at [269, 57] on icon at bounding box center [270, 57] width 3 height 3
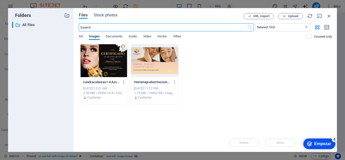
scroll to position [496, 0]
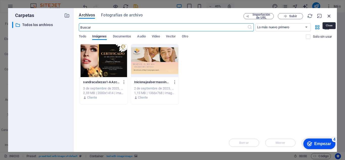
click at [329, 16] on icon "button" at bounding box center [330, 16] width 6 height 6
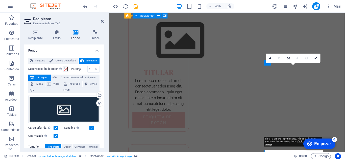
scroll to position [501, 0]
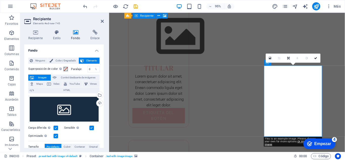
click at [73, 36] on h4 "Fondo" at bounding box center [76, 35] width 19 height 11
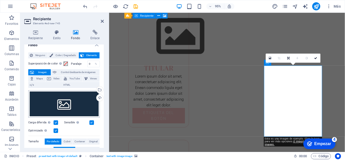
scroll to position [0, 0]
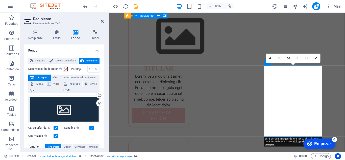
click at [45, 78] on font "Imagen" at bounding box center [42, 77] width 9 height 3
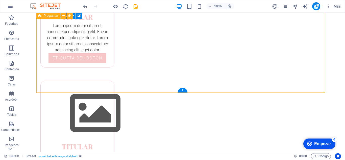
scroll to position [504, 0]
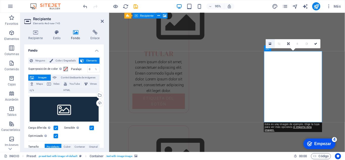
click at [269, 43] on icon at bounding box center [270, 43] width 3 height 3
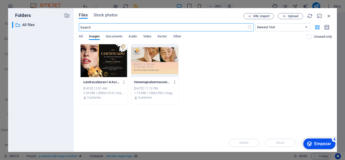
scroll to position [496, 0]
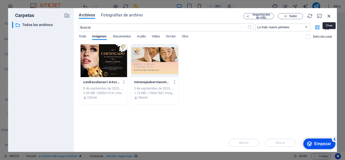
click at [329, 16] on icon "button" at bounding box center [330, 16] width 6 height 6
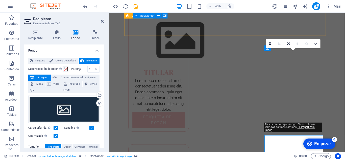
scroll to position [516, 0]
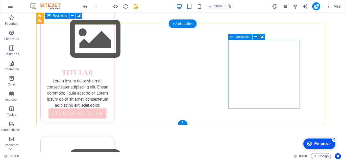
scroll to position [506, 0]
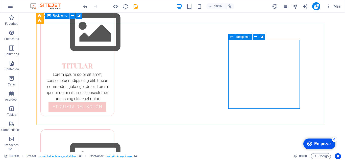
click at [232, 38] on icon at bounding box center [233, 37] width 4 height 6
click at [257, 37] on icon at bounding box center [256, 36] width 3 height 5
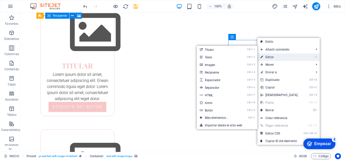
click at [273, 56] on font "Editar" at bounding box center [270, 57] width 8 height 4
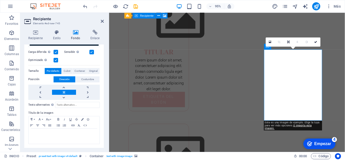
scroll to position [0, 0]
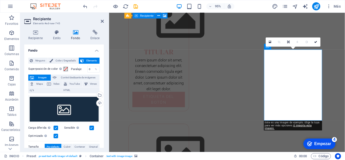
click at [74, 40] on font "Fondo" at bounding box center [75, 38] width 9 height 4
click at [74, 36] on h4 "Fondo" at bounding box center [76, 35] width 19 height 11
click at [35, 35] on h4 "Recipiente" at bounding box center [36, 35] width 25 height 11
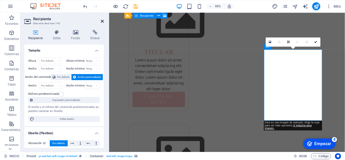
click at [103, 21] on icon at bounding box center [102, 21] width 3 height 4
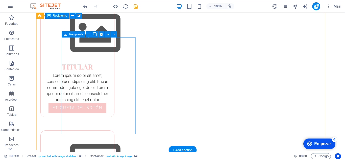
scroll to position [379, 0]
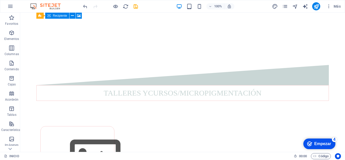
click at [137, 8] on icon "ahorrar" at bounding box center [136, 7] width 6 height 6
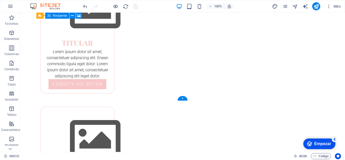
scroll to position [531, 0]
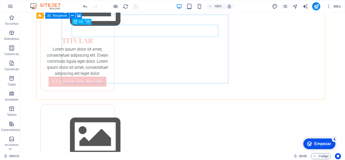
click at [90, 22] on icon at bounding box center [88, 21] width 3 height 5
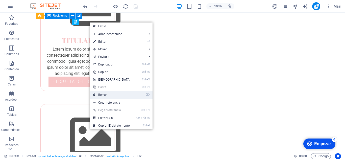
click at [105, 94] on font "Borrar" at bounding box center [102, 95] width 9 height 4
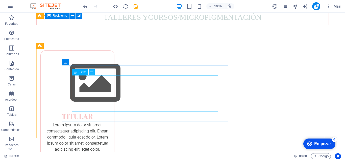
scroll to position [480, 0]
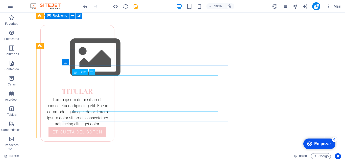
click at [92, 72] on icon at bounding box center [92, 72] width 3 height 5
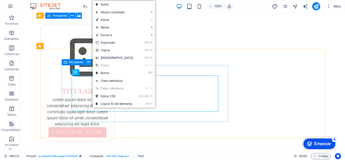
click at [87, 63] on icon at bounding box center [88, 61] width 3 height 5
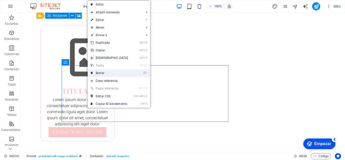
click at [108, 75] on link "⌦ Borrar" at bounding box center [109, 73] width 43 height 8
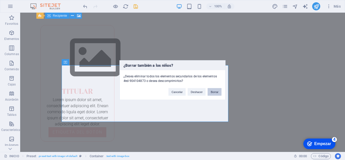
click at [214, 93] on font "Borrar" at bounding box center [215, 91] width 8 height 3
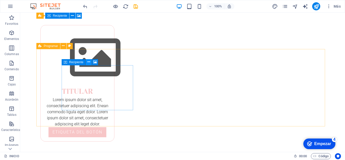
click at [87, 62] on icon at bounding box center [88, 61] width 3 height 5
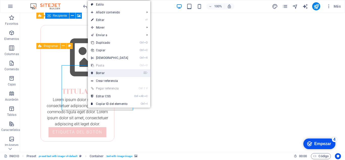
click at [103, 73] on font "Borrar" at bounding box center [100, 73] width 9 height 4
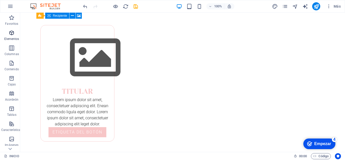
click at [10, 34] on icon "button" at bounding box center [12, 33] width 6 height 6
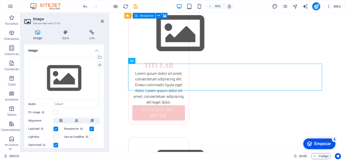
scroll to position [503, 0]
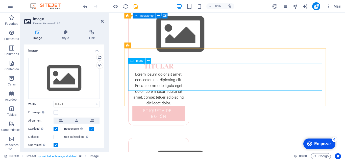
click at [100, 21] on h2 "Imagen" at bounding box center [68, 19] width 71 height 5
click at [103, 21] on icon at bounding box center [102, 21] width 3 height 4
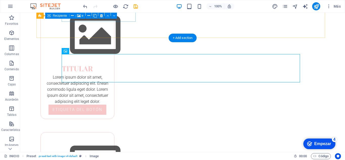
scroll to position [491, 0]
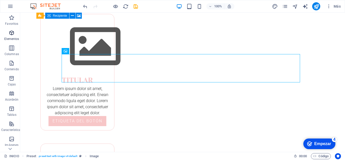
click at [14, 32] on icon "button" at bounding box center [12, 33] width 6 height 6
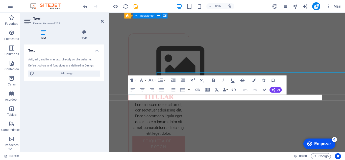
scroll to position [470, 0]
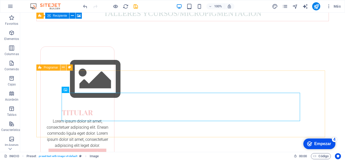
click at [64, 68] on icon at bounding box center [63, 67] width 3 height 5
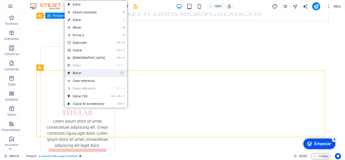
drag, startPoint x: 74, startPoint y: 73, endPoint x: 77, endPoint y: 75, distance: 2.9
click at [77, 75] on font "Borrar" at bounding box center [77, 73] width 9 height 4
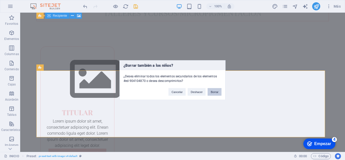
click at [212, 93] on font "Borrar" at bounding box center [215, 91] width 8 height 3
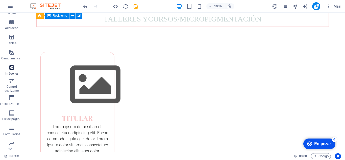
scroll to position [88, 0]
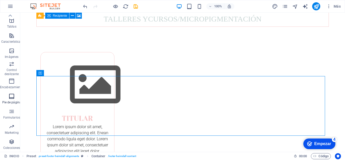
click at [9, 99] on span "Pie de página" at bounding box center [12, 99] width 24 height 12
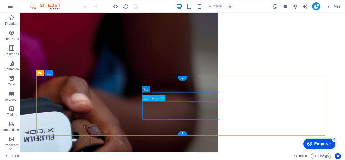
scroll to position [554, 0]
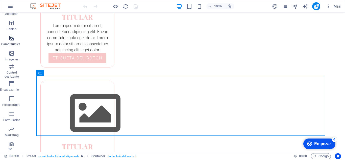
scroll to position [88, 0]
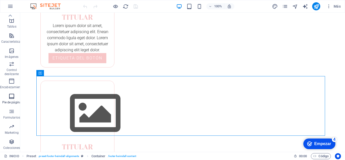
click at [13, 95] on icon "button" at bounding box center [12, 96] width 6 height 6
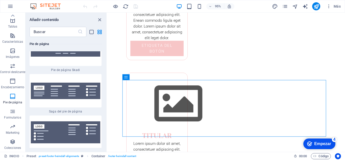
scroll to position [7153, 0]
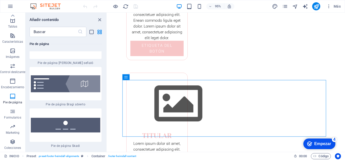
drag, startPoint x: 80, startPoint y: 143, endPoint x: 7, endPoint y: 123, distance: 75.9
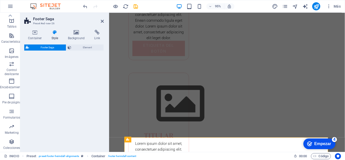
select select "rem"
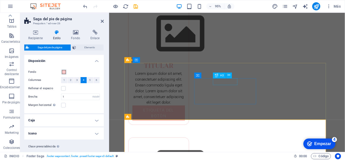
scroll to position [595, 0]
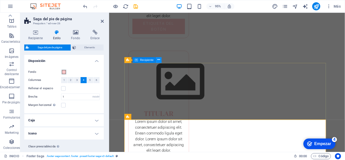
click at [158, 62] on icon at bounding box center [159, 59] width 3 height 5
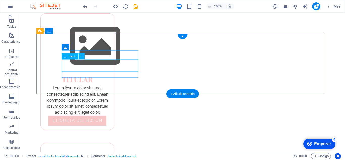
scroll to position [596, 0]
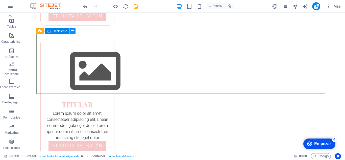
click at [74, 31] on icon at bounding box center [72, 30] width 3 height 5
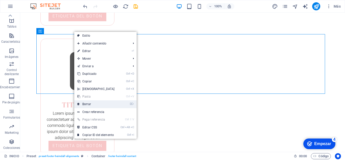
click at [89, 103] on font "Borrar" at bounding box center [86, 104] width 9 height 4
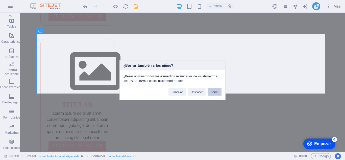
click at [213, 92] on font "Borrar" at bounding box center [215, 91] width 8 height 3
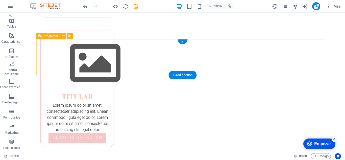
scroll to position [569, 0]
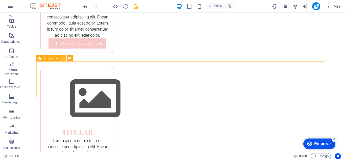
click at [64, 59] on icon at bounding box center [63, 58] width 3 height 5
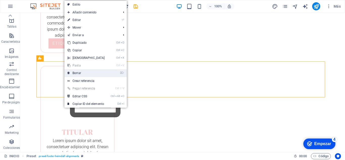
click at [78, 74] on font "Borrar" at bounding box center [77, 73] width 9 height 4
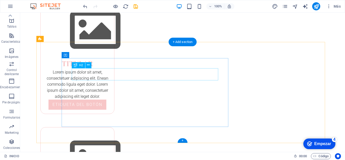
scroll to position [457, 0]
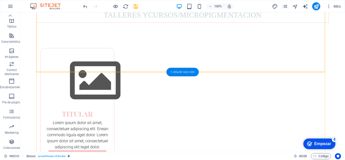
click at [181, 75] on div "+ Añadir sección" at bounding box center [183, 72] width 32 height 9
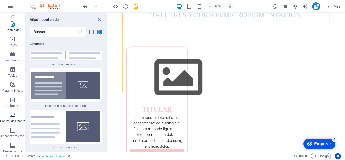
scroll to position [12, 0]
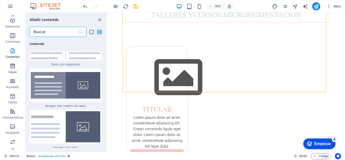
click at [12, 69] on span "Cajas" at bounding box center [12, 69] width 25 height 12
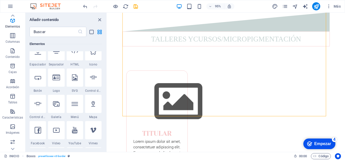
scroll to position [126, 0]
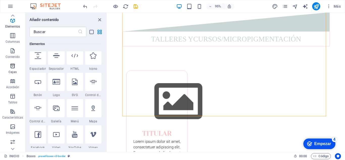
click at [11, 69] on span "Cajas" at bounding box center [12, 69] width 25 height 12
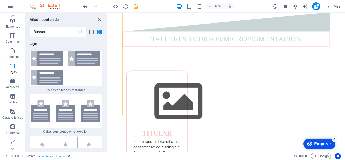
scroll to position [2836, 0]
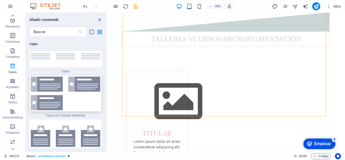
click at [81, 103] on img at bounding box center [66, 94] width 70 height 34
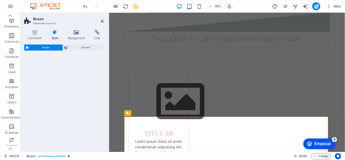
select select "rem"
select select "preset-boxes-v3-icons-left"
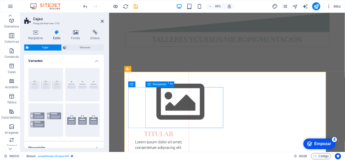
scroll to position [507, 0]
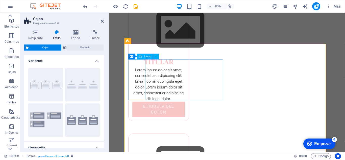
click at [155, 57] on icon at bounding box center [156, 56] width 3 height 5
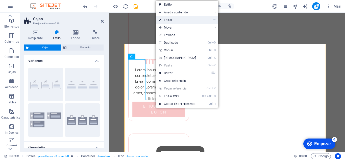
click at [174, 21] on link "⏎ Editar" at bounding box center [177, 20] width 43 height 8
select select "xMidYMid"
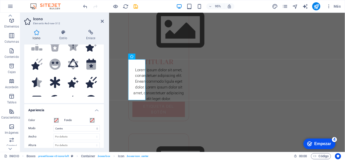
scroll to position [0, 0]
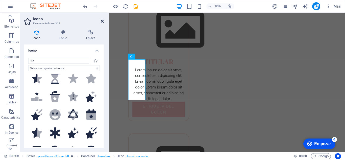
click at [101, 22] on icon at bounding box center [102, 21] width 3 height 4
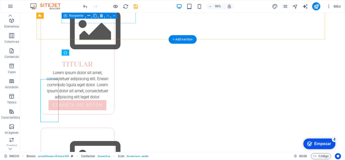
scroll to position [490, 0]
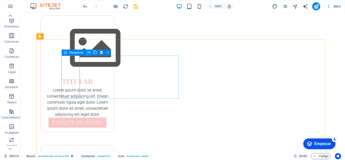
click at [87, 55] on icon at bounding box center [88, 52] width 3 height 5
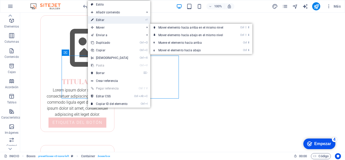
click at [105, 21] on link "⏎ Editar" at bounding box center [109, 20] width 43 height 8
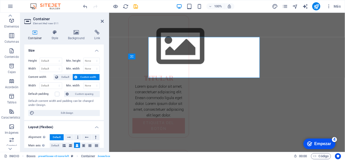
scroll to position [507, 0]
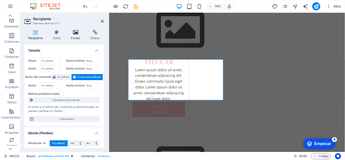
click at [75, 34] on icon at bounding box center [75, 32] width 17 height 5
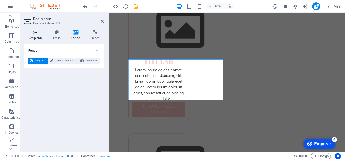
click at [35, 36] on h4 "Recipiente" at bounding box center [36, 35] width 25 height 11
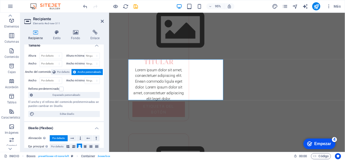
scroll to position [0, 0]
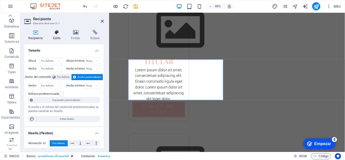
click at [58, 36] on h4 "Estilo" at bounding box center [58, 35] width 18 height 11
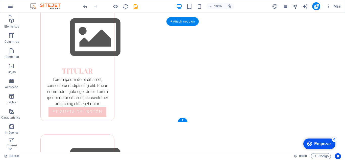
scroll to position [605, 0]
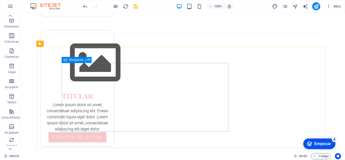
click at [88, 60] on icon at bounding box center [88, 59] width 3 height 5
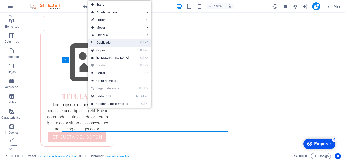
click at [111, 43] on link "Ctrl D Duplicado" at bounding box center [109, 43] width 43 height 8
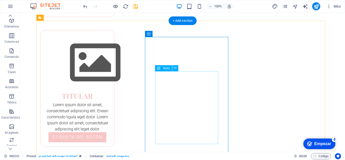
scroll to position [681, 0]
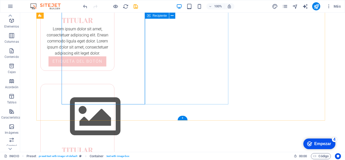
drag, startPoint x: 208, startPoint y: 103, endPoint x: 219, endPoint y: 104, distance: 11.1
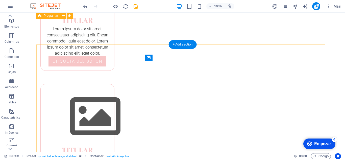
scroll to position [605, 0]
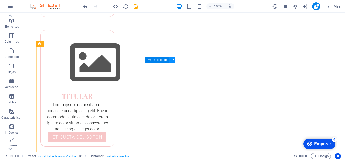
click at [172, 59] on icon at bounding box center [172, 59] width 3 height 5
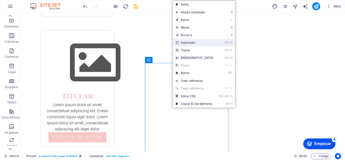
click at [191, 42] on font "Duplicado" at bounding box center [188, 43] width 14 height 4
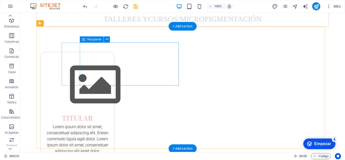
scroll to position [504, 0]
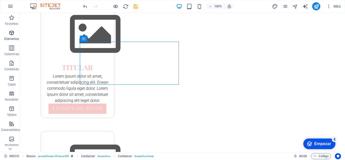
click at [8, 35] on span "Elementos" at bounding box center [12, 36] width 24 height 12
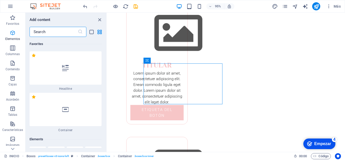
scroll to position [95, 0]
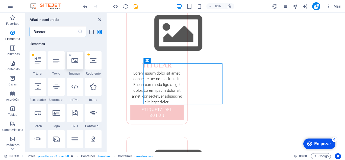
click at [77, 63] on icon at bounding box center [75, 60] width 7 height 7
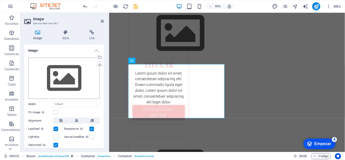
scroll to position [503, 0]
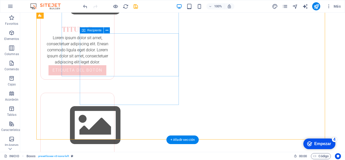
scroll to position [517, 0]
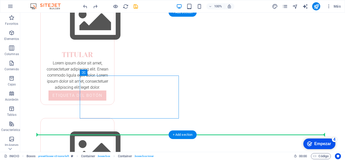
drag, startPoint x: 170, startPoint y: 77, endPoint x: 189, endPoint y: 80, distance: 18.6
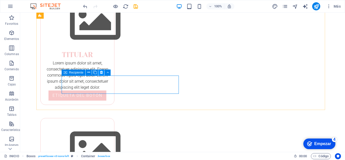
click at [101, 72] on icon at bounding box center [101, 72] width 3 height 5
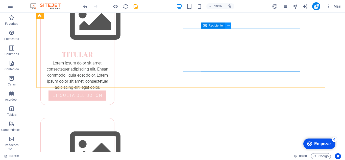
click at [227, 26] on icon at bounding box center [228, 25] width 3 height 5
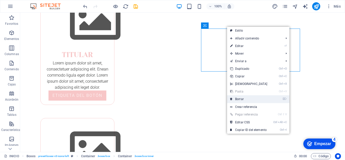
click at [242, 99] on font "Borrar" at bounding box center [239, 99] width 9 height 4
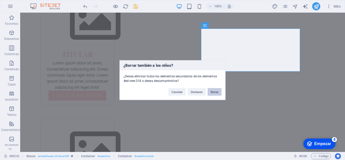
click at [211, 92] on font "Borrar" at bounding box center [215, 91] width 8 height 3
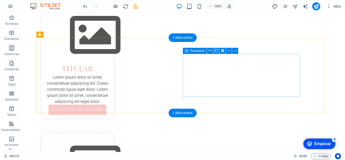
scroll to position [492, 0]
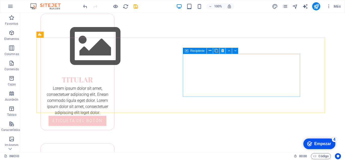
click at [223, 52] on icon at bounding box center [222, 50] width 3 height 5
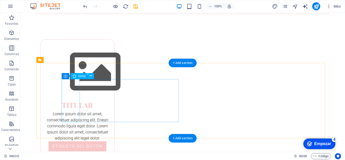
scroll to position [466, 0]
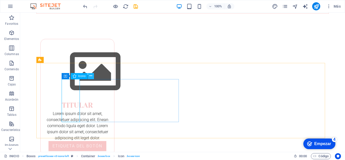
click at [89, 74] on button at bounding box center [91, 76] width 6 height 6
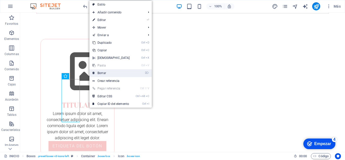
click at [106, 73] on font "Borrar" at bounding box center [102, 73] width 9 height 4
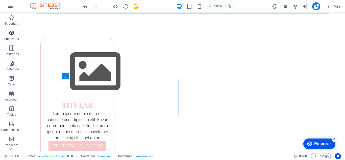
click at [7, 35] on span "Elementos" at bounding box center [12, 36] width 24 height 12
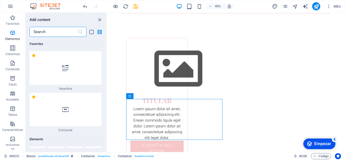
scroll to position [95, 0]
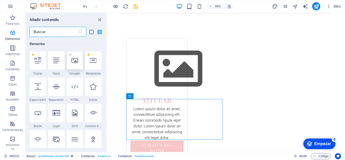
click at [78, 65] on div at bounding box center [75, 60] width 16 height 18
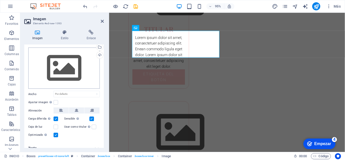
scroll to position [16, 0]
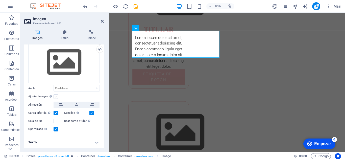
click at [55, 96] on label at bounding box center [56, 96] width 5 height 5
click at [0, 0] on input "Ajustar imagen Ajustar automáticamente la imagen a un ancho y alto fijos" at bounding box center [0, 0] width 0 height 0
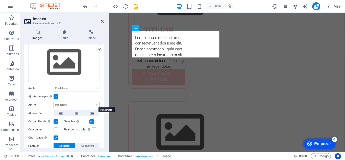
scroll to position [41, 0]
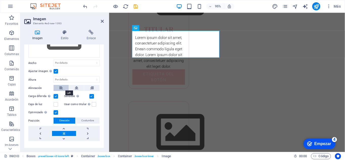
click at [61, 88] on icon at bounding box center [61, 88] width 4 height 6
click at [39, 136] on link at bounding box center [40, 138] width 24 height 5
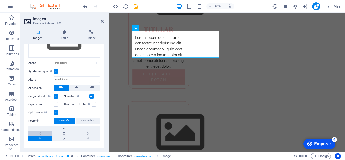
click at [39, 131] on link at bounding box center [40, 133] width 24 height 5
click at [66, 131] on link at bounding box center [64, 133] width 24 height 5
click at [43, 132] on link at bounding box center [40, 133] width 24 height 5
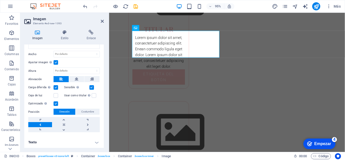
click at [98, 142] on h4 "Texto" at bounding box center [64, 142] width 80 height 12
click at [67, 141] on h4 "Texto" at bounding box center [64, 140] width 80 height 9
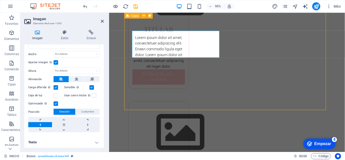
scroll to position [518, 0]
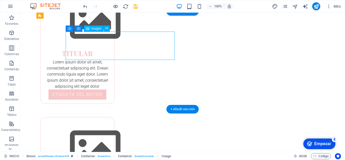
drag, startPoint x: 87, startPoint y: 44, endPoint x: 70, endPoint y: 59, distance: 22.7
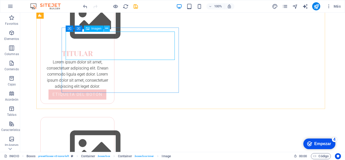
click at [106, 30] on icon at bounding box center [106, 28] width 3 height 5
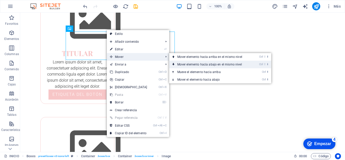
click at [190, 65] on font "Mover elemento hacia abajo en el mismo nivel" at bounding box center [209, 65] width 65 height 4
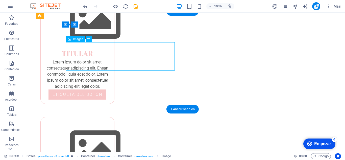
drag, startPoint x: 109, startPoint y: 53, endPoint x: 95, endPoint y: 64, distance: 17.3
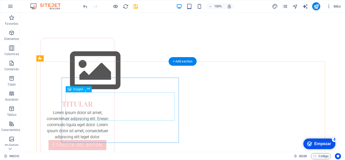
scroll to position [493, 0]
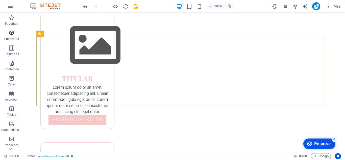
click at [11, 36] on icon "button" at bounding box center [12, 33] width 6 height 6
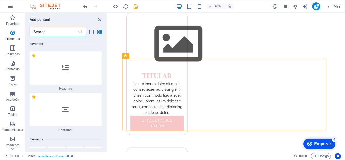
scroll to position [95, 0]
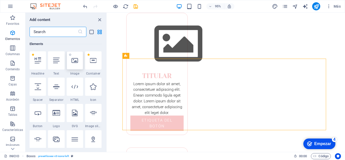
click at [74, 61] on icon at bounding box center [75, 60] width 7 height 7
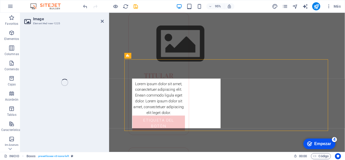
scroll to position [492, 0]
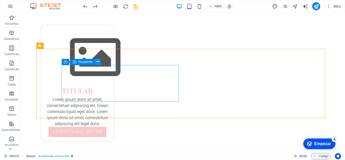
click at [97, 61] on icon at bounding box center [98, 61] width 3 height 5
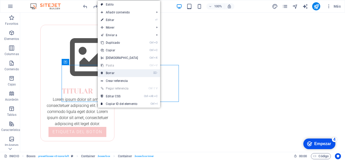
click at [116, 74] on link "⌦ Borrar" at bounding box center [119, 73] width 43 height 8
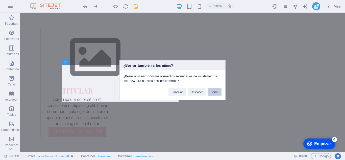
click at [216, 93] on button "Borrar" at bounding box center [215, 92] width 14 height 8
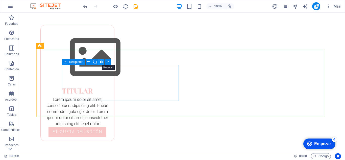
click at [100, 61] on icon at bounding box center [101, 61] width 3 height 5
click at [102, 62] on icon at bounding box center [101, 61] width 3 height 5
click at [106, 62] on button at bounding box center [108, 62] width 6 height 6
click at [110, 61] on button at bounding box center [108, 62] width 6 height 6
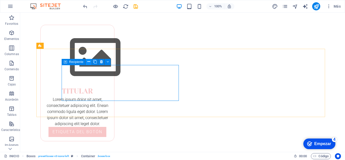
click at [88, 62] on icon at bounding box center [88, 61] width 3 height 5
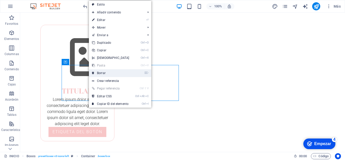
click at [100, 76] on link "⌦ Borrar" at bounding box center [110, 73] width 43 height 8
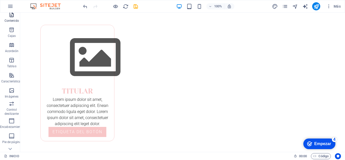
scroll to position [51, 0]
click at [12, 91] on icon "button" at bounding box center [12, 88] width 6 height 6
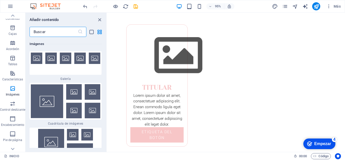
scroll to position [5225, 0]
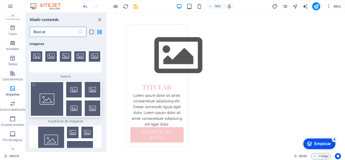
click at [42, 104] on img at bounding box center [66, 99] width 70 height 34
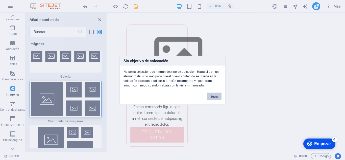
click at [213, 95] on font "Bueno" at bounding box center [215, 96] width 8 height 3
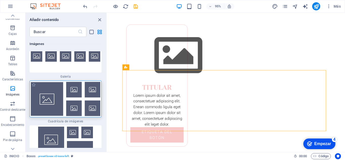
click at [65, 96] on img at bounding box center [66, 99] width 70 height 34
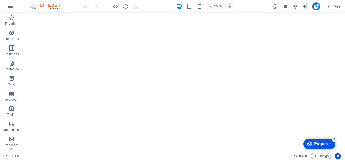
scroll to position [251, 0]
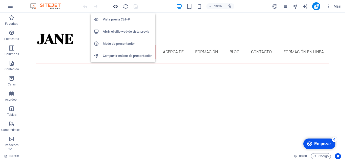
click at [113, 7] on icon "button" at bounding box center [116, 7] width 6 height 6
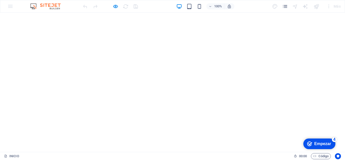
scroll to position [74, 0]
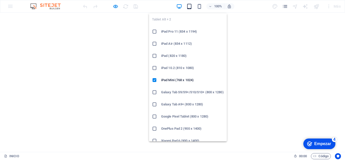
click at [189, 8] on icon "button" at bounding box center [190, 7] width 6 height 6
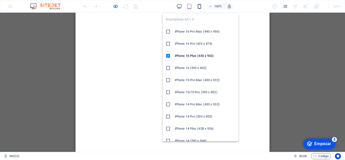
click at [200, 8] on icon "button" at bounding box center [200, 7] width 6 height 6
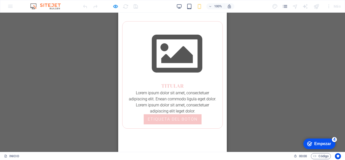
scroll to position [1075, 0]
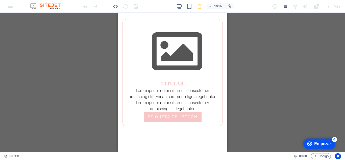
drag, startPoint x: 272, startPoint y: 55, endPoint x: 227, endPoint y: 35, distance: 48.9
click at [271, 55] on div "Arrastre aquí para reemplazar el contenido existente. Presione "Ctrl" para crea…" at bounding box center [172, 82] width 345 height 139
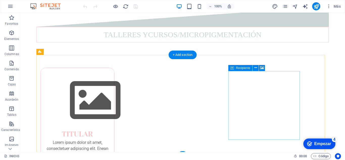
scroll to position [529, 0]
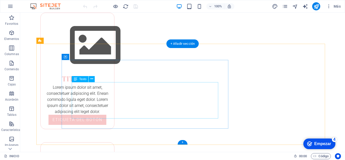
scroll to position [479, 0]
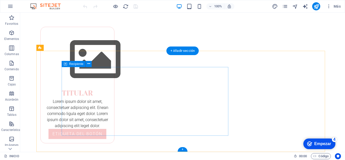
drag, startPoint x: 228, startPoint y: 116, endPoint x: 225, endPoint y: 117, distance: 2.9
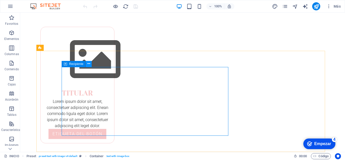
click at [90, 65] on icon at bounding box center [88, 63] width 3 height 5
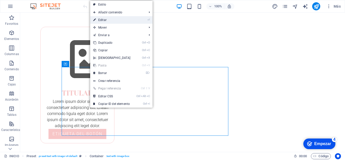
click at [107, 22] on link "⏎ Editar" at bounding box center [111, 20] width 43 height 8
select select "px"
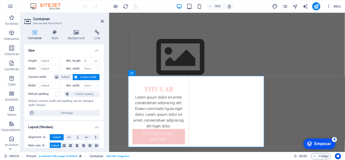
scroll to position [490, 0]
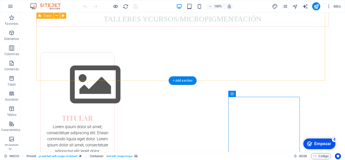
scroll to position [428, 0]
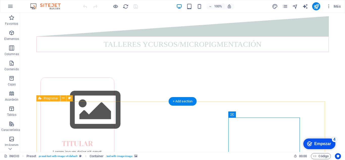
drag, startPoint x: 149, startPoint y: 127, endPoint x: 140, endPoint y: 114, distance: 16.3
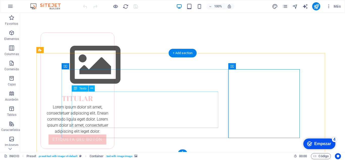
scroll to position [479, 0]
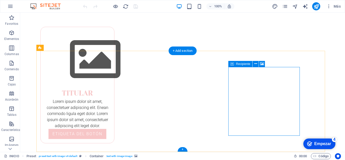
click at [256, 64] on icon at bounding box center [256, 63] width 3 height 5
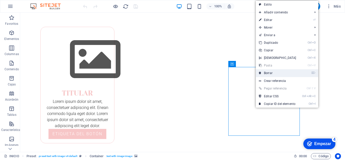
click at [264, 73] on link "⌦ Borrar" at bounding box center [277, 73] width 43 height 8
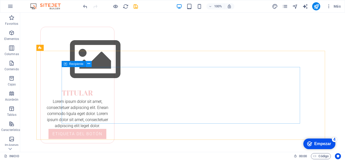
click at [89, 66] on icon at bounding box center [88, 63] width 3 height 5
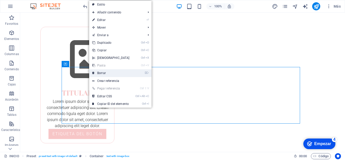
click at [97, 76] on link "⌦ Borrar" at bounding box center [110, 73] width 43 height 8
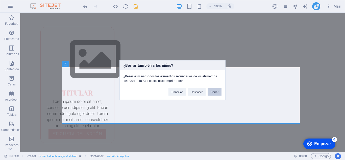
click at [220, 92] on button "Borrar" at bounding box center [215, 92] width 14 height 8
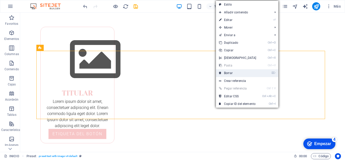
click at [247, 77] on li "⌦ Borrar" at bounding box center [247, 73] width 62 height 8
click at [245, 75] on link "⌦ Borrar" at bounding box center [237, 73] width 43 height 8
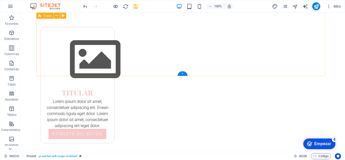
scroll to position [453, 0]
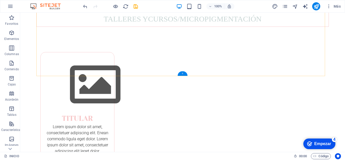
drag, startPoint x: 183, startPoint y: 72, endPoint x: 76, endPoint y: 60, distance: 107.9
click at [183, 72] on font "+" at bounding box center [183, 74] width 2 height 4
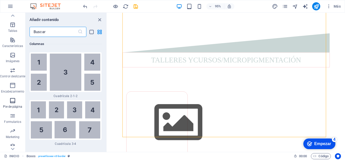
scroll to position [88, 0]
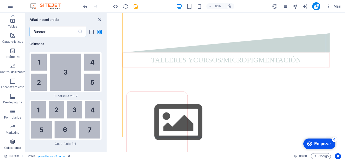
click at [14, 142] on icon "button" at bounding box center [13, 142] width 6 height 6
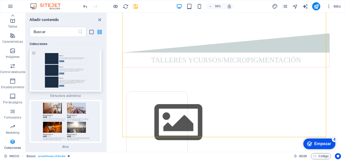
scroll to position [9331, 0]
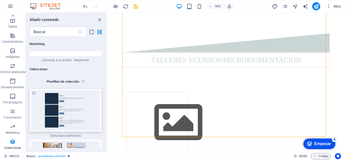
click at [55, 90] on img at bounding box center [66, 110] width 70 height 40
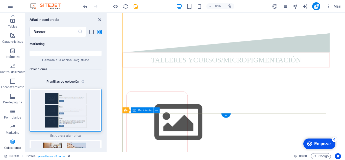
scroll to position [435, 0]
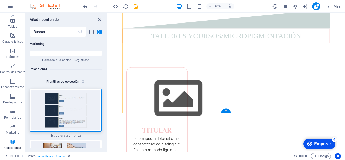
click at [226, 110] on font "+" at bounding box center [227, 111] width 2 height 4
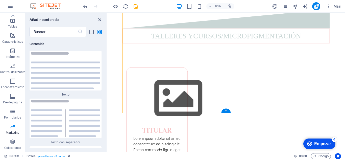
scroll to position [1715, 0]
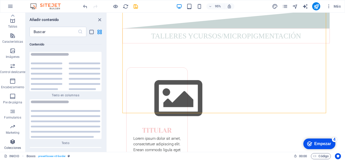
click at [14, 143] on icon "button" at bounding box center [13, 142] width 6 height 6
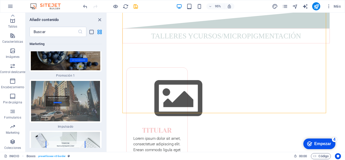
scroll to position [9331, 0]
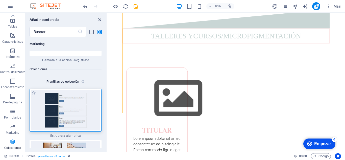
click at [50, 90] on img at bounding box center [66, 110] width 70 height 40
click at [33, 91] on label "1 estrella" at bounding box center [34, 93] width 4 height 4
click at [32, 96] on input "1 estrella" at bounding box center [31, 96] width 0 height 0
radio input "true"
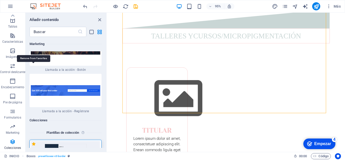
scroll to position [9383, 0]
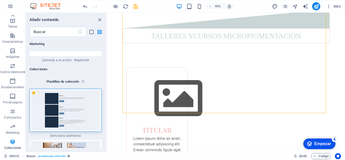
click at [75, 90] on img at bounding box center [66, 110] width 70 height 40
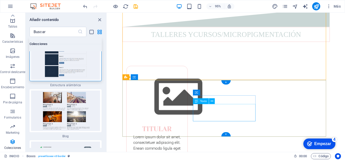
scroll to position [470, 0]
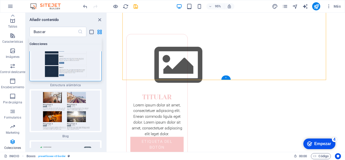
click at [224, 77] on div "+" at bounding box center [225, 77] width 9 height 4
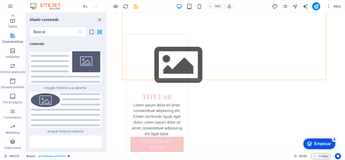
scroll to position [2398, 0]
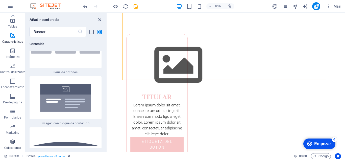
click at [11, 139] on icon "button" at bounding box center [13, 142] width 6 height 6
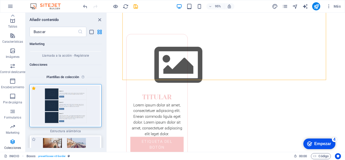
scroll to position [9383, 0]
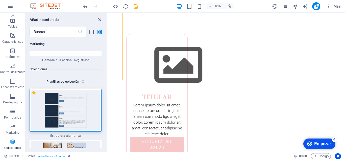
click at [86, 90] on img at bounding box center [66, 110] width 70 height 40
click at [94, 90] on img at bounding box center [66, 110] width 70 height 40
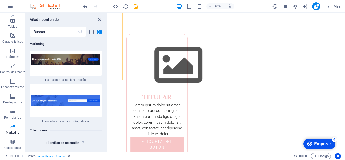
scroll to position [9357, 0]
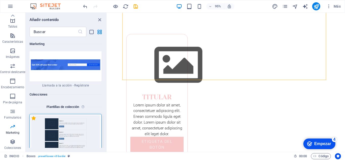
click at [32, 116] on label "1 estrella" at bounding box center [34, 118] width 4 height 4
click at [32, 121] on input "1 estrella" at bounding box center [31, 121] width 0 height 0
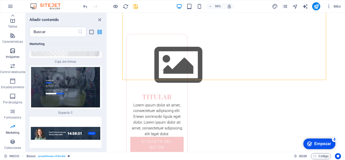
click at [13, 55] on font "Imágenes" at bounding box center [13, 57] width 14 height 4
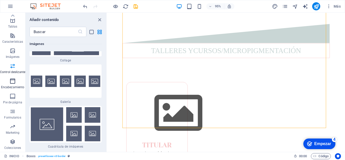
scroll to position [0, 0]
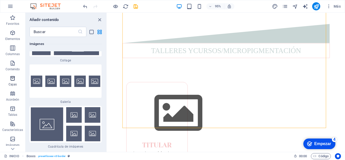
click at [15, 77] on icon "button" at bounding box center [13, 78] width 6 height 6
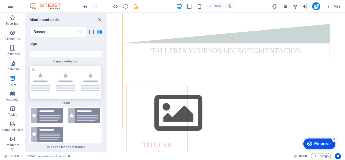
scroll to position [2810, 0]
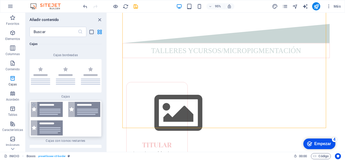
click at [80, 114] on img at bounding box center [66, 119] width 70 height 34
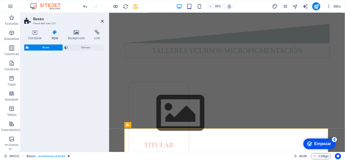
select select "rem"
select select "preset-boxes-v3-icons-left"
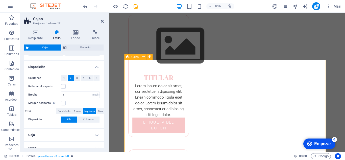
scroll to position [32, 0]
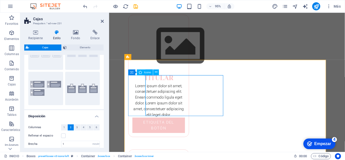
click at [156, 72] on icon at bounding box center [156, 72] width 3 height 5
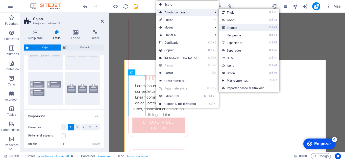
click at [227, 29] on font "Imagen" at bounding box center [232, 28] width 11 height 4
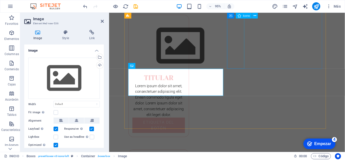
scroll to position [587, 0]
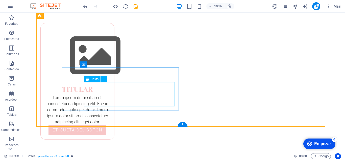
scroll to position [566, 0]
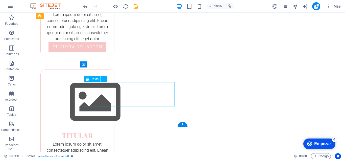
drag, startPoint x: 131, startPoint y: 95, endPoint x: 158, endPoint y: 94, distance: 26.8
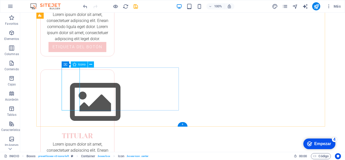
click at [91, 65] on icon at bounding box center [90, 64] width 3 height 5
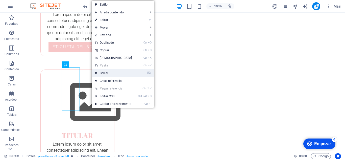
click at [117, 73] on link "⌦ Borrar" at bounding box center [113, 73] width 43 height 8
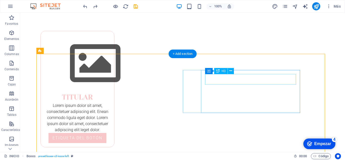
scroll to position [476, 0]
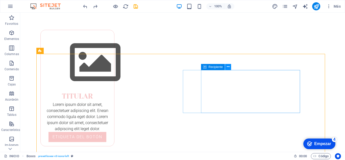
click at [230, 67] on icon at bounding box center [228, 66] width 3 height 5
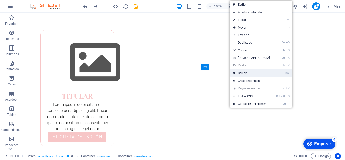
click at [242, 72] on font "Borrar" at bounding box center [242, 73] width 9 height 4
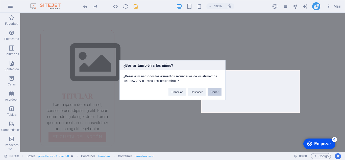
click at [216, 91] on font "Borrar" at bounding box center [215, 91] width 8 height 3
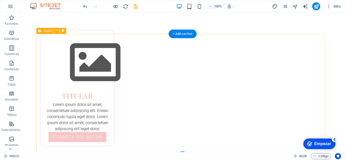
scroll to position [551, 0]
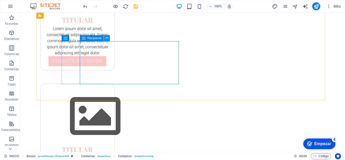
click at [105, 37] on button at bounding box center [107, 38] width 6 height 6
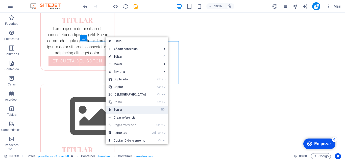
click at [126, 107] on link "⌦ Borrar" at bounding box center [127, 110] width 43 height 8
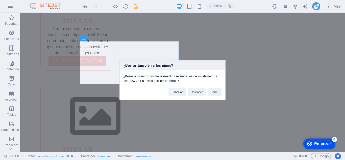
click at [226, 91] on div "¿Borrar también a los niños? ¿Desea eliminar todos los elementos secundarios de…" at bounding box center [172, 80] width 345 height 160
click at [213, 93] on font "Borrar" at bounding box center [215, 91] width 8 height 3
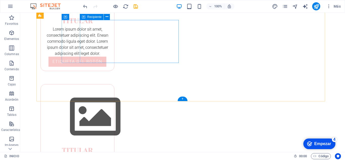
scroll to position [526, 0]
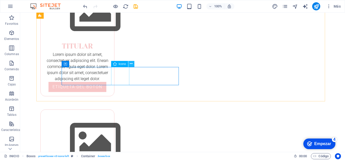
click at [132, 64] on icon at bounding box center [131, 63] width 3 height 5
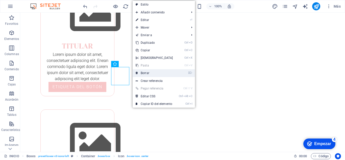
click at [146, 72] on font "Borrar" at bounding box center [145, 73] width 9 height 4
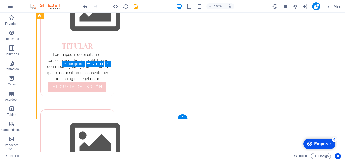
drag, startPoint x: 145, startPoint y: 81, endPoint x: 174, endPoint y: 86, distance: 29.3
click at [100, 65] on icon at bounding box center [101, 63] width 3 height 5
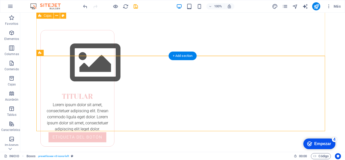
scroll to position [450, 0]
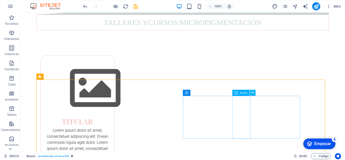
click at [251, 93] on button at bounding box center [253, 93] width 6 height 6
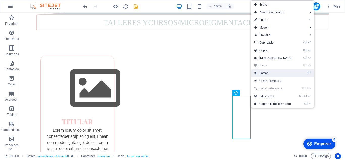
click at [261, 75] on font "Borrar" at bounding box center [264, 73] width 9 height 4
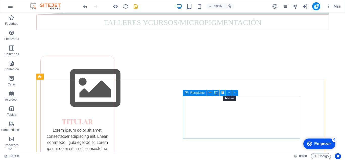
drag, startPoint x: 222, startPoint y: 92, endPoint x: 203, endPoint y: 79, distance: 23.0
click at [222, 92] on icon at bounding box center [222, 92] width 3 height 5
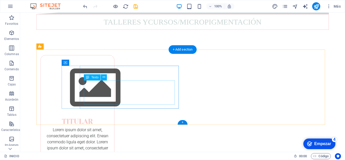
scroll to position [500, 0]
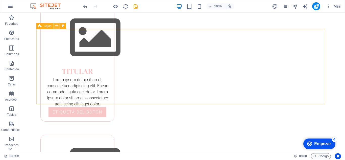
click at [56, 25] on icon at bounding box center [56, 25] width 3 height 5
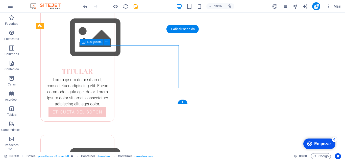
click at [109, 42] on button at bounding box center [107, 42] width 6 height 6
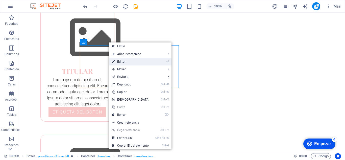
drag, startPoint x: 43, startPoint y: 51, endPoint x: 138, endPoint y: 61, distance: 94.8
click at [138, 61] on link "⏎ Editar" at bounding box center [130, 62] width 43 height 8
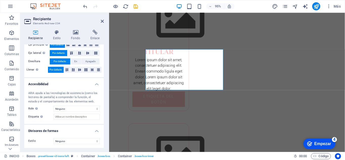
scroll to position [107, 0]
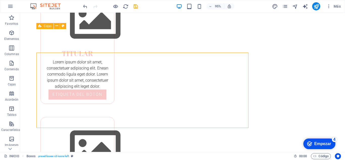
scroll to position [500, 0]
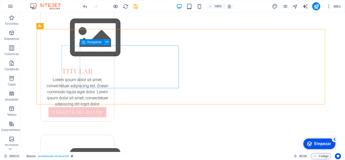
click at [106, 43] on icon at bounding box center [107, 41] width 3 height 5
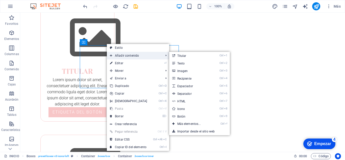
click at [132, 54] on font "Añadir contenido" at bounding box center [127, 56] width 24 height 4
click at [185, 116] on link "Ctrl 9 Botón" at bounding box center [190, 117] width 42 height 8
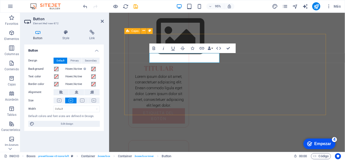
scroll to position [518, 0]
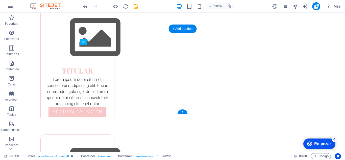
drag, startPoint x: 129, startPoint y: 57, endPoint x: 135, endPoint y: 90, distance: 33.6
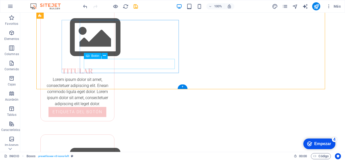
scroll to position [526, 0]
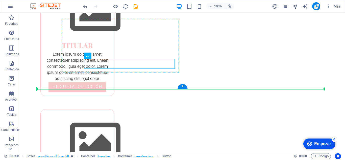
drag, startPoint x: 139, startPoint y: 66, endPoint x: 138, endPoint y: 71, distance: 5.0
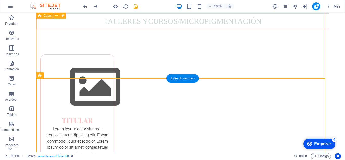
scroll to position [501, 0]
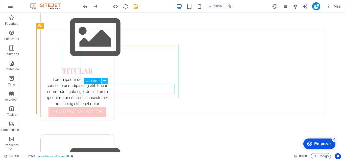
click at [105, 81] on icon at bounding box center [104, 80] width 3 height 5
click at [103, 80] on icon at bounding box center [104, 80] width 3 height 5
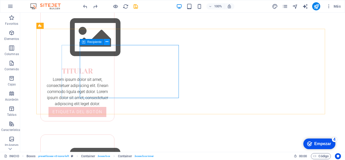
click at [106, 43] on icon at bounding box center [107, 41] width 3 height 5
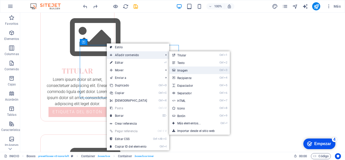
drag, startPoint x: 184, startPoint y: 72, endPoint x: 84, endPoint y: 65, distance: 99.9
click at [184, 72] on font "Imagen" at bounding box center [182, 71] width 11 height 4
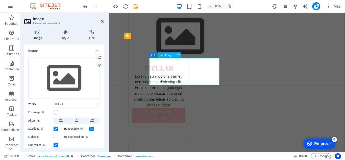
scroll to position [513, 0]
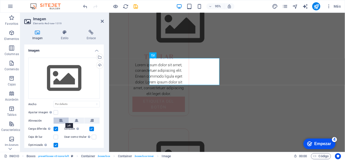
click at [62, 120] on icon at bounding box center [61, 121] width 4 height 6
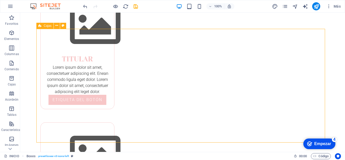
scroll to position [501, 0]
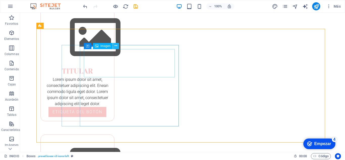
click at [117, 46] on icon at bounding box center [116, 45] width 3 height 5
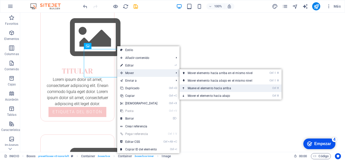
click at [206, 87] on font "Mueve el elemento hacia arriba" at bounding box center [209, 88] width 43 height 4
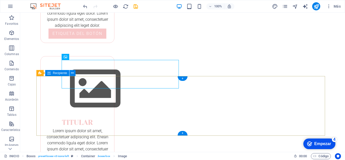
scroll to position [579, 0]
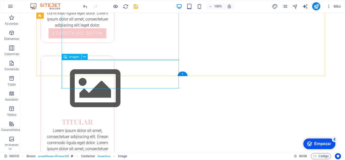
drag, startPoint x: 132, startPoint y: 71, endPoint x: 125, endPoint y: 47, distance: 25.3
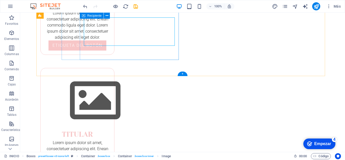
scroll to position [542, 0]
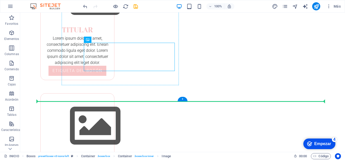
drag, startPoint x: 138, startPoint y: 57, endPoint x: 84, endPoint y: 57, distance: 53.3
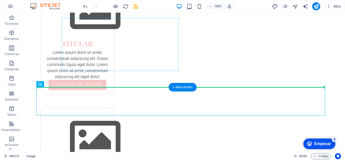
drag, startPoint x: 68, startPoint y: 98, endPoint x: 71, endPoint y: 58, distance: 40.3
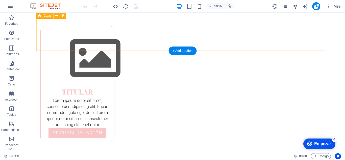
scroll to position [479, 0]
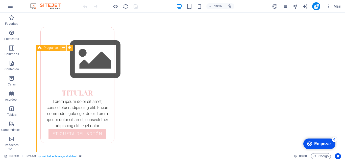
click at [64, 48] on icon at bounding box center [63, 47] width 3 height 5
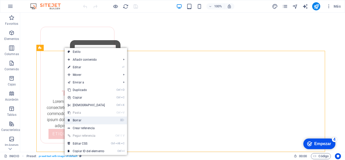
click at [80, 119] on font "Borrar" at bounding box center [77, 121] width 9 height 4
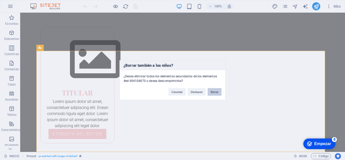
click at [216, 94] on button "Borrar" at bounding box center [215, 92] width 14 height 8
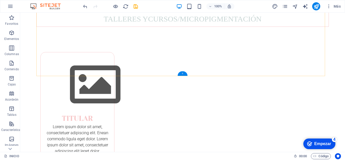
click at [179, 73] on div "+" at bounding box center [183, 73] width 10 height 5
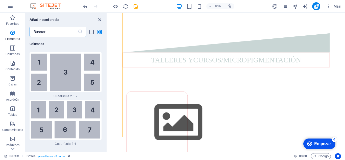
scroll to position [1715, 0]
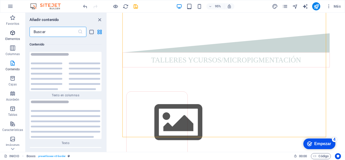
click at [16, 38] on font "Elementos" at bounding box center [12, 39] width 15 height 4
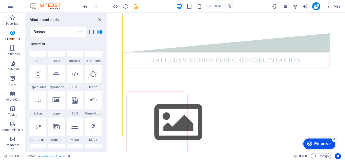
scroll to position [95, 0]
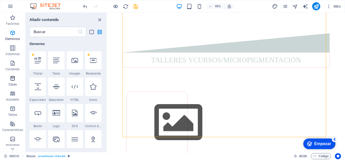
click at [12, 83] on font "Cajas" at bounding box center [13, 85] width 8 height 4
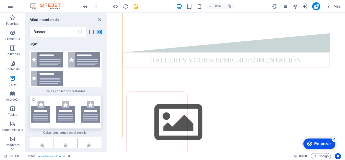
scroll to position [2836, 0]
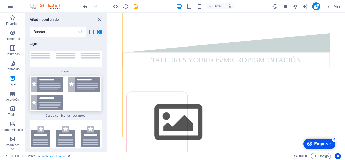
click at [72, 96] on img at bounding box center [66, 94] width 70 height 34
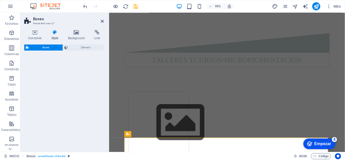
select select "rem"
select select "preset-boxes-v3-icons-left"
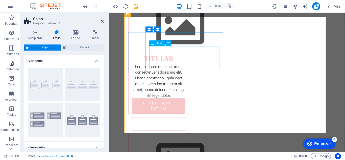
scroll to position [536, 0]
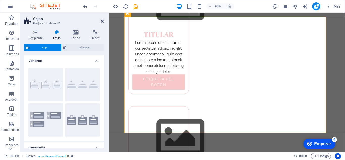
click at [101, 23] on icon at bounding box center [102, 21] width 3 height 4
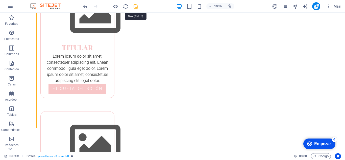
click at [136, 7] on icon "ahorrar" at bounding box center [136, 7] width 6 height 6
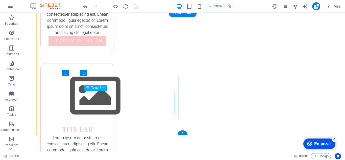
scroll to position [500, 0]
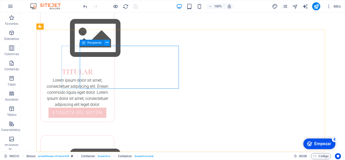
click at [106, 42] on icon at bounding box center [107, 42] width 3 height 5
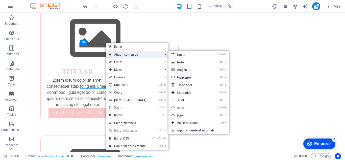
click at [129, 55] on font "Añadir contenido" at bounding box center [126, 55] width 24 height 4
click at [184, 78] on font "Recipiente" at bounding box center [184, 78] width 14 height 4
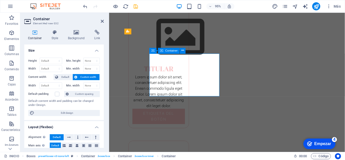
scroll to position [518, 0]
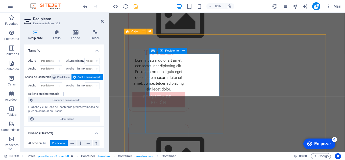
click at [102, 20] on icon at bounding box center [102, 21] width 3 height 4
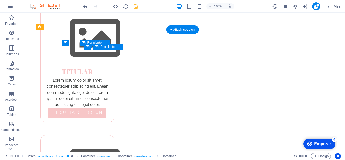
drag, startPoint x: 159, startPoint y: 70, endPoint x: 154, endPoint y: 71, distance: 5.0
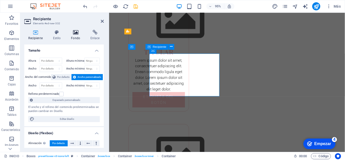
click at [78, 33] on icon at bounding box center [75, 32] width 17 height 5
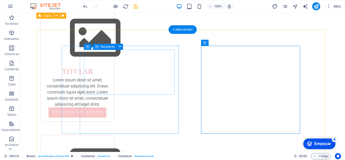
scroll to position [500, 0]
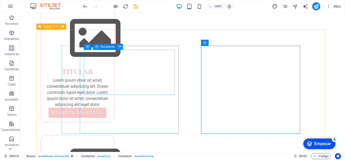
click at [121, 47] on icon at bounding box center [120, 46] width 3 height 5
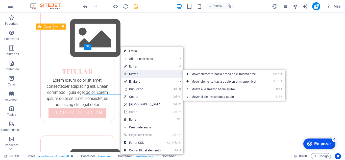
click at [135, 75] on font "Mover" at bounding box center [133, 74] width 9 height 4
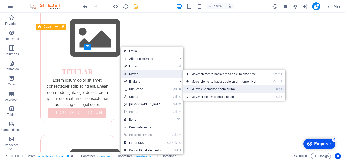
click at [203, 87] on link "Ctrl ⬆ Mueve el elemento hacia arriba" at bounding box center [225, 89] width 83 height 8
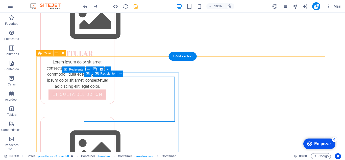
scroll to position [473, 0]
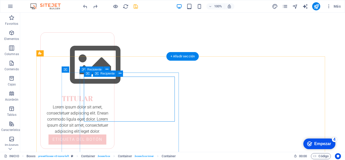
click at [119, 75] on icon at bounding box center [120, 73] width 3 height 5
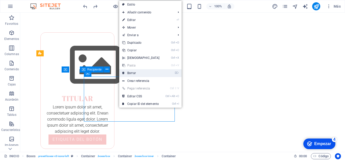
click at [136, 76] on link "⌦ Borrar" at bounding box center [140, 73] width 43 height 8
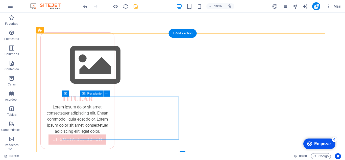
scroll to position [498, 0]
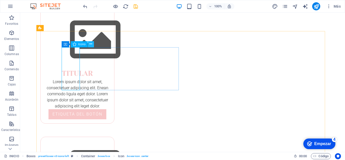
click at [90, 44] on icon at bounding box center [90, 43] width 3 height 5
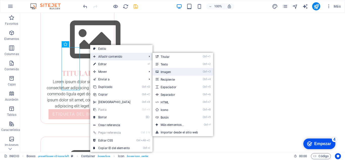
click at [170, 71] on link "Ctrl 3 Imagen" at bounding box center [174, 72] width 42 height 8
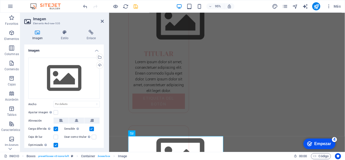
scroll to position [16, 0]
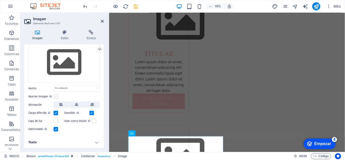
click at [56, 97] on label at bounding box center [56, 96] width 5 height 5
click at [0, 0] on input "Ajustar imagen Ajustar automáticamente la imagen a un ancho y alto fijos" at bounding box center [0, 0] width 0 height 0
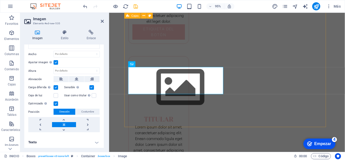
scroll to position [592, 0]
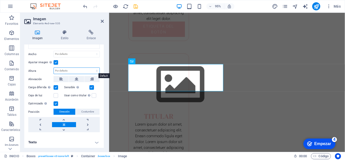
click at [85, 71] on select "Por defecto auto píxeles" at bounding box center [77, 71] width 46 height 6
click at [54, 68] on select "Por defecto auto píxeles" at bounding box center [77, 71] width 46 height 6
select select "DISABLED_OPTION_VALUE"
click at [59, 79] on icon at bounding box center [61, 79] width 4 height 6
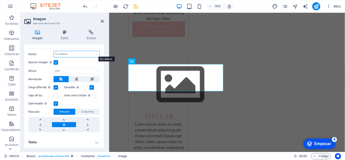
click at [95, 54] on select "Por defecto auto píxeles movimiento rápido del ojo % ellos vh Volkswagen" at bounding box center [77, 54] width 46 height 6
select select "rem"
click at [92, 51] on select "Por defecto auto píxeles movimiento rápido del ojo % ellos vh Volkswagen" at bounding box center [77, 54] width 46 height 6
type input "12.5"
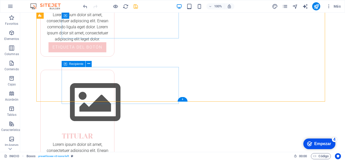
scroll to position [591, 0]
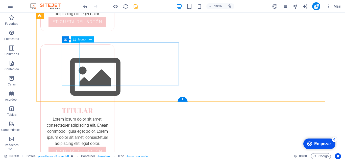
click at [91, 39] on icon at bounding box center [90, 39] width 3 height 5
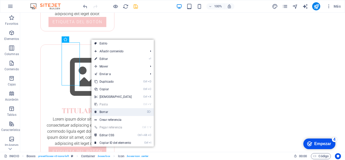
click at [107, 111] on font "Borrar" at bounding box center [104, 112] width 9 height 4
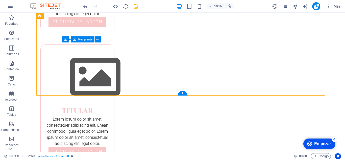
drag, startPoint x: 127, startPoint y: 76, endPoint x: 152, endPoint y: 76, distance: 24.5
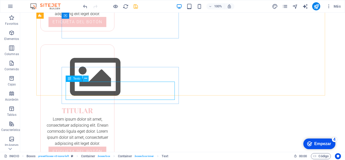
click at [85, 79] on icon at bounding box center [85, 78] width 3 height 5
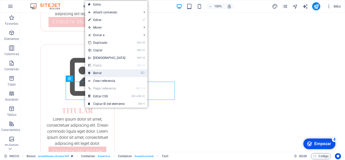
click at [94, 75] on link "⌦ Borrar" at bounding box center [106, 73] width 43 height 8
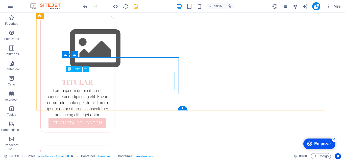
scroll to position [565, 0]
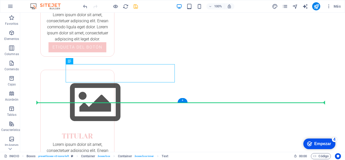
drag, startPoint x: 118, startPoint y: 72, endPoint x: 345, endPoint y: 64, distance: 227.4
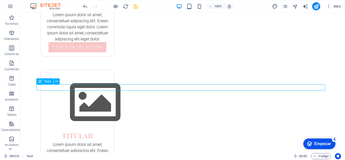
drag, startPoint x: 60, startPoint y: 90, endPoint x: 120, endPoint y: 85, distance: 60.1
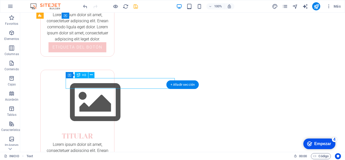
drag, startPoint x: 94, startPoint y: 82, endPoint x: 149, endPoint y: 75, distance: 54.9
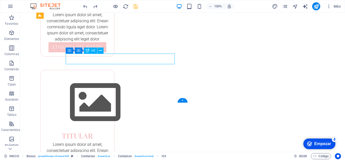
scroll to position [574, 0]
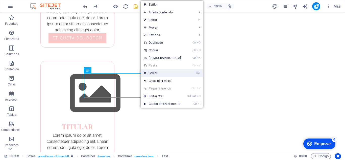
click at [164, 77] on li "⌦ Borrar" at bounding box center [172, 73] width 62 height 8
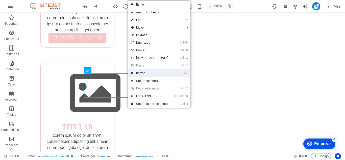
click at [143, 75] on link "⌦ Borrar" at bounding box center [149, 73] width 43 height 8
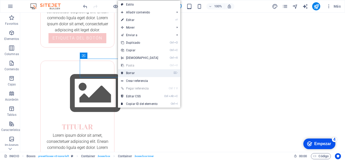
click at [128, 72] on font "Borrar" at bounding box center [130, 73] width 9 height 4
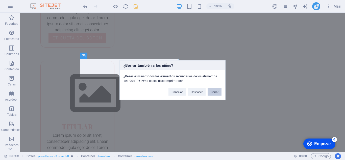
click at [211, 91] on button "Borrar" at bounding box center [215, 92] width 14 height 8
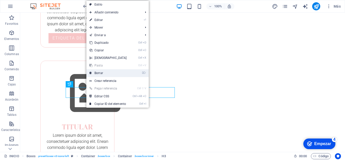
click at [107, 76] on link "⌦ Borrar" at bounding box center [107, 73] width 43 height 8
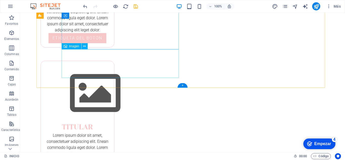
scroll to position [569, 0]
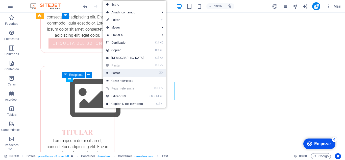
click at [116, 76] on link "⌦ Borrar" at bounding box center [124, 73] width 43 height 8
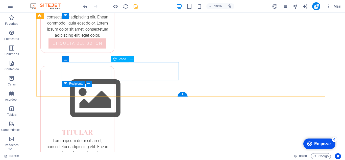
scroll to position [578, 0]
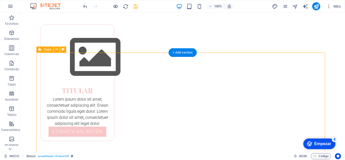
scroll to position [477, 0]
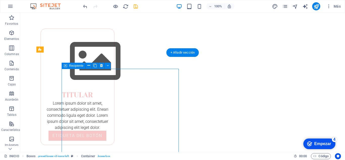
drag, startPoint x: 134, startPoint y: 95, endPoint x: 118, endPoint y: 89, distance: 16.4
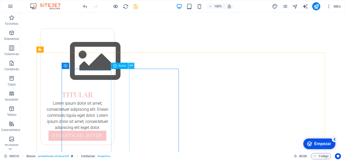
click at [132, 66] on icon at bounding box center [131, 65] width 3 height 5
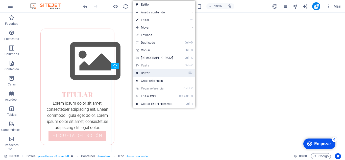
click at [143, 76] on link "⌦ Borrar" at bounding box center [154, 73] width 43 height 8
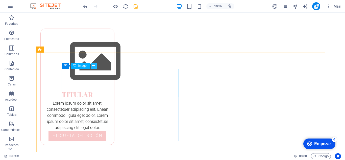
click at [93, 66] on icon at bounding box center [93, 65] width 3 height 5
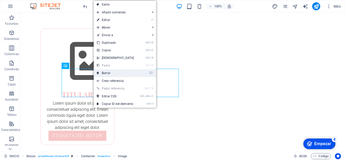
click at [117, 75] on link "⌦ Borrar" at bounding box center [115, 73] width 43 height 8
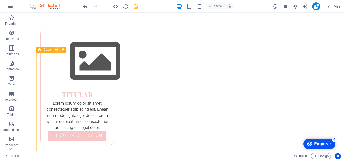
click at [57, 52] on icon at bounding box center [56, 49] width 3 height 5
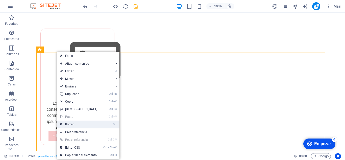
click at [73, 124] on font "Borrar" at bounding box center [69, 125] width 9 height 4
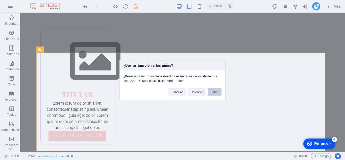
click at [215, 93] on font "Borrar" at bounding box center [215, 91] width 8 height 3
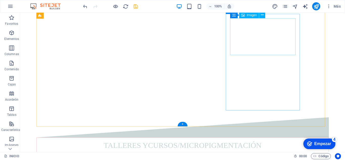
scroll to position [403, 0]
